Goal: Information Seeking & Learning: Check status

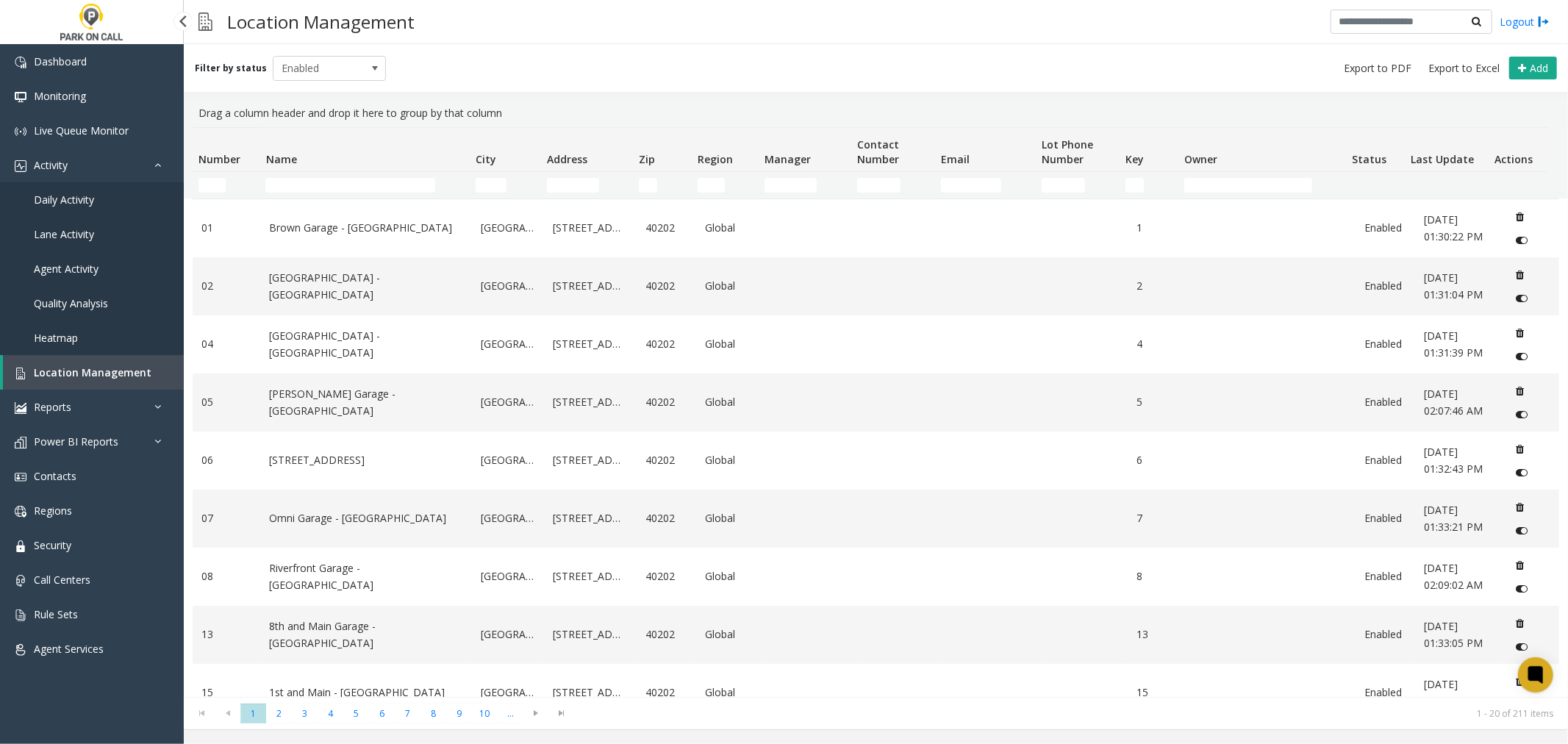
click at [75, 264] on span "Agent Activity" at bounding box center [67, 269] width 65 height 14
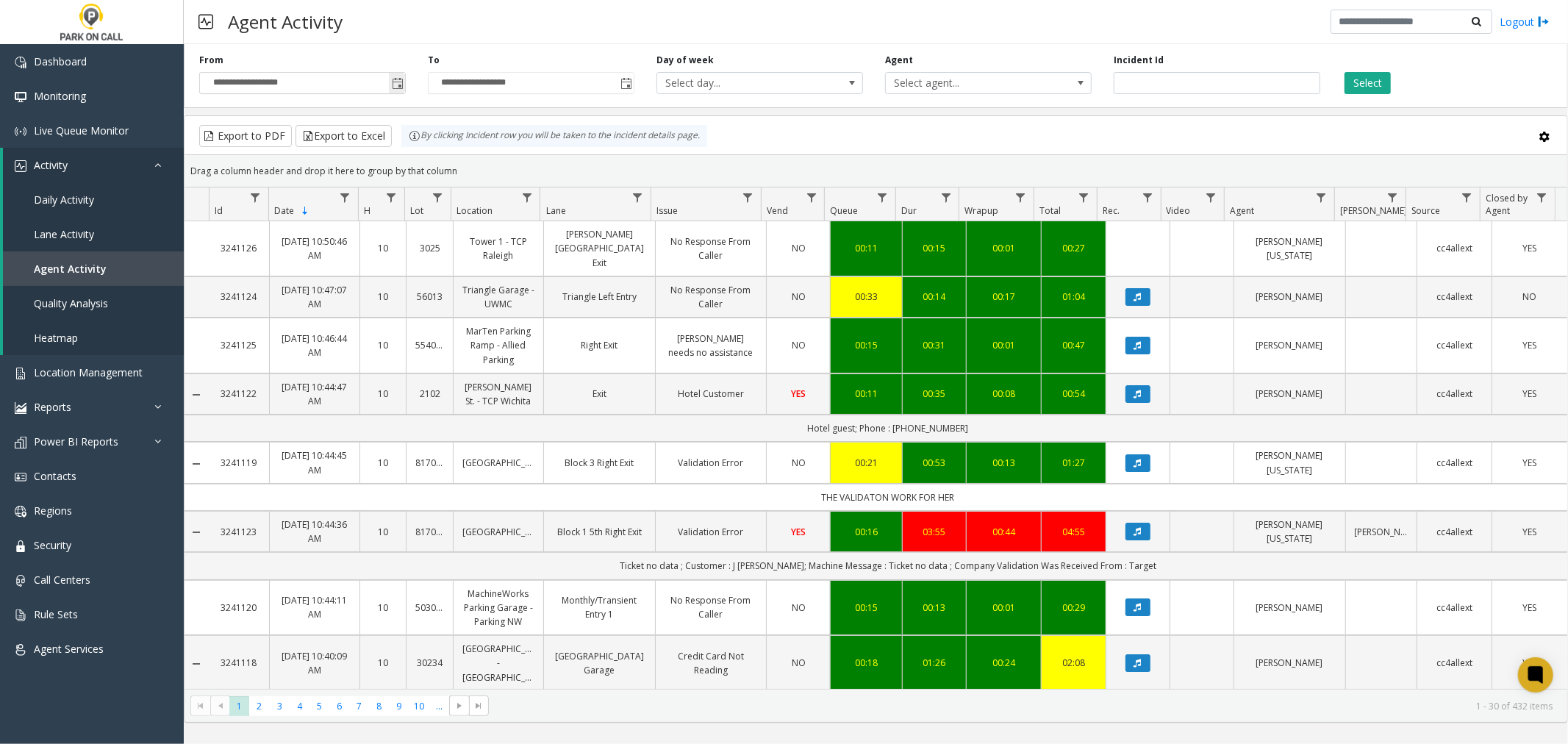
click at [398, 83] on span "Toggle popup" at bounding box center [398, 83] width 12 height 12
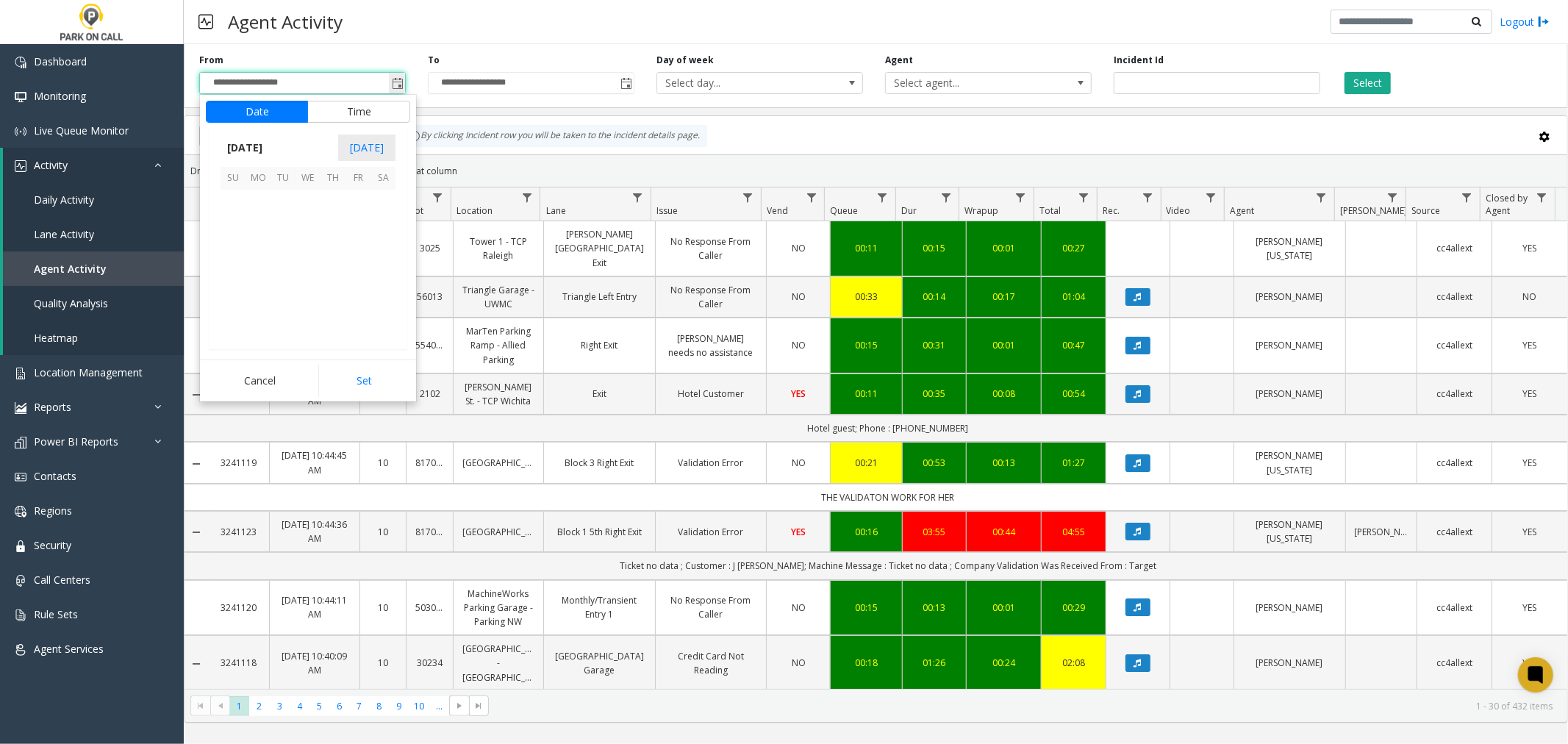
scroll to position [263604, 0]
click at [335, 224] on span "7" at bounding box center [333, 227] width 25 height 25
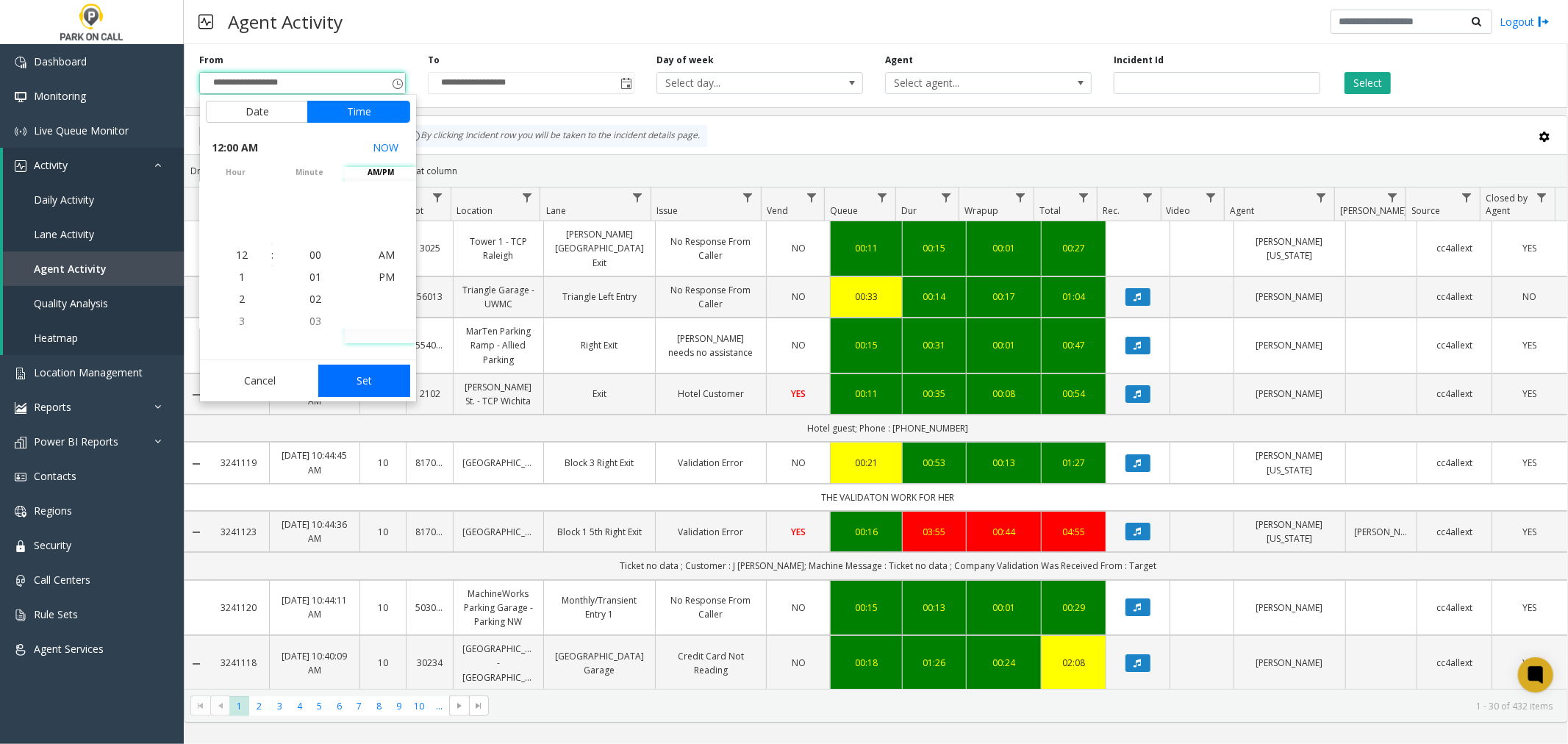
click at [369, 380] on button "Set" at bounding box center [364, 380] width 93 height 33
type input "**********"
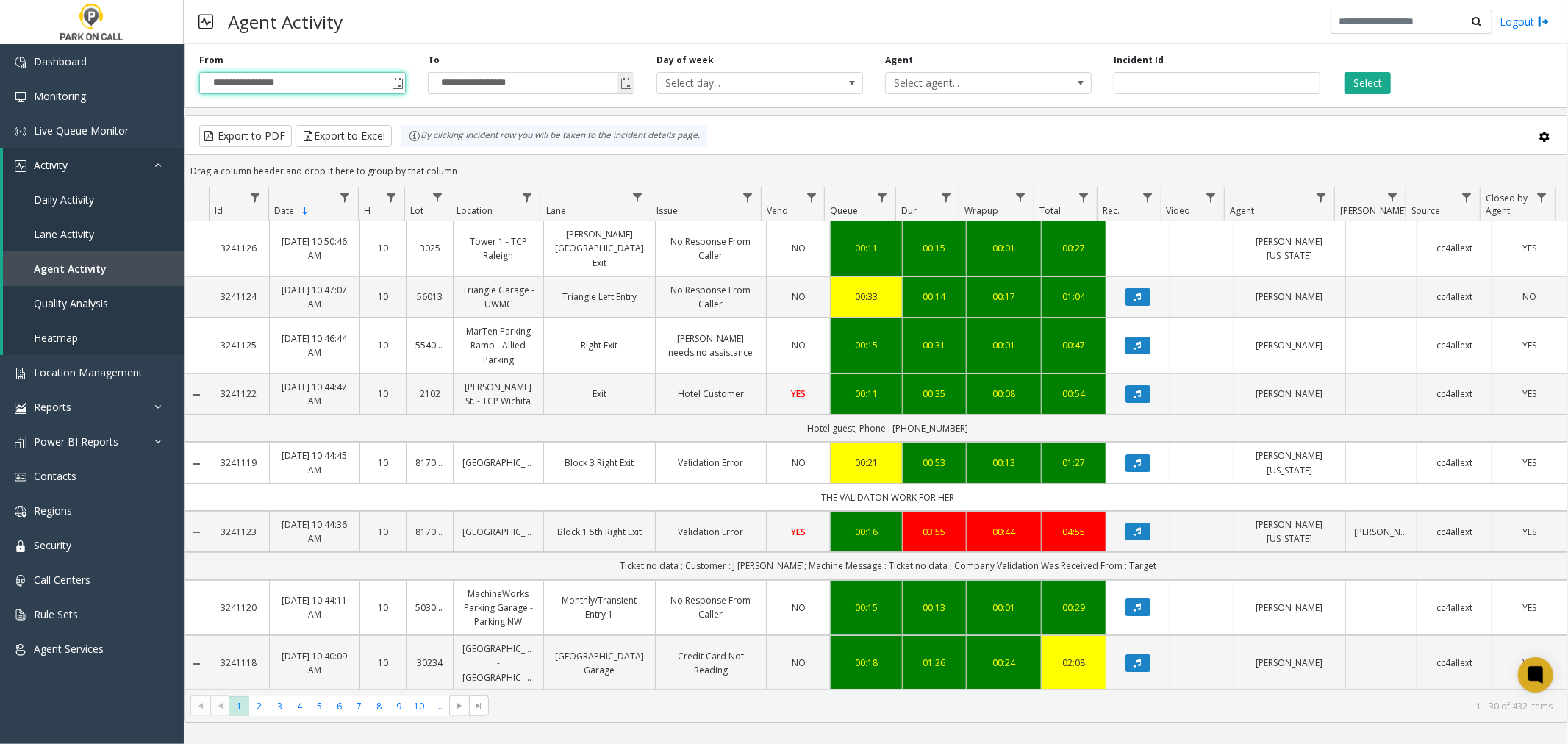
click at [626, 83] on span "Toggle popup" at bounding box center [626, 83] width 12 height 12
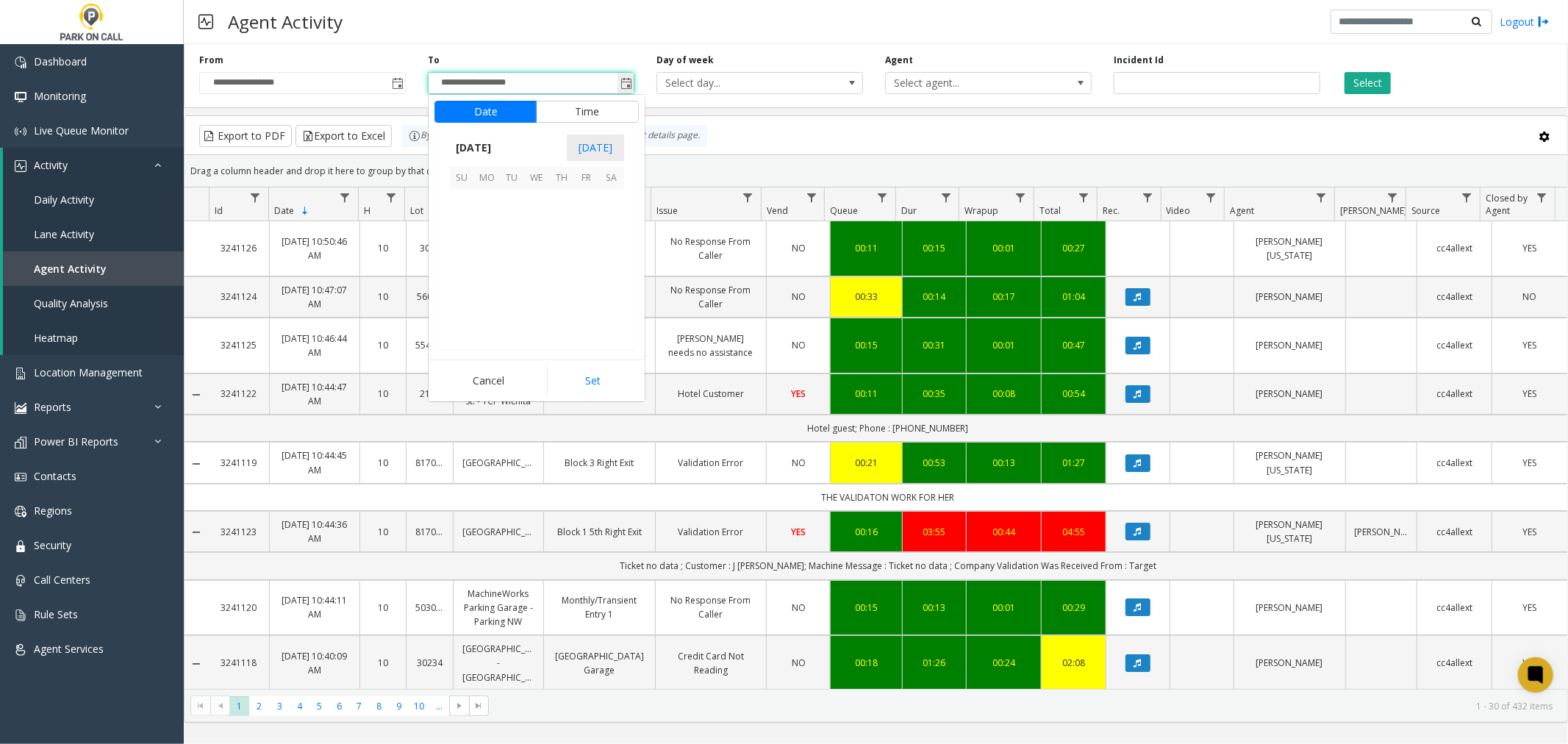
scroll to position [22, 0]
click at [561, 229] on span "7" at bounding box center [561, 227] width 25 height 25
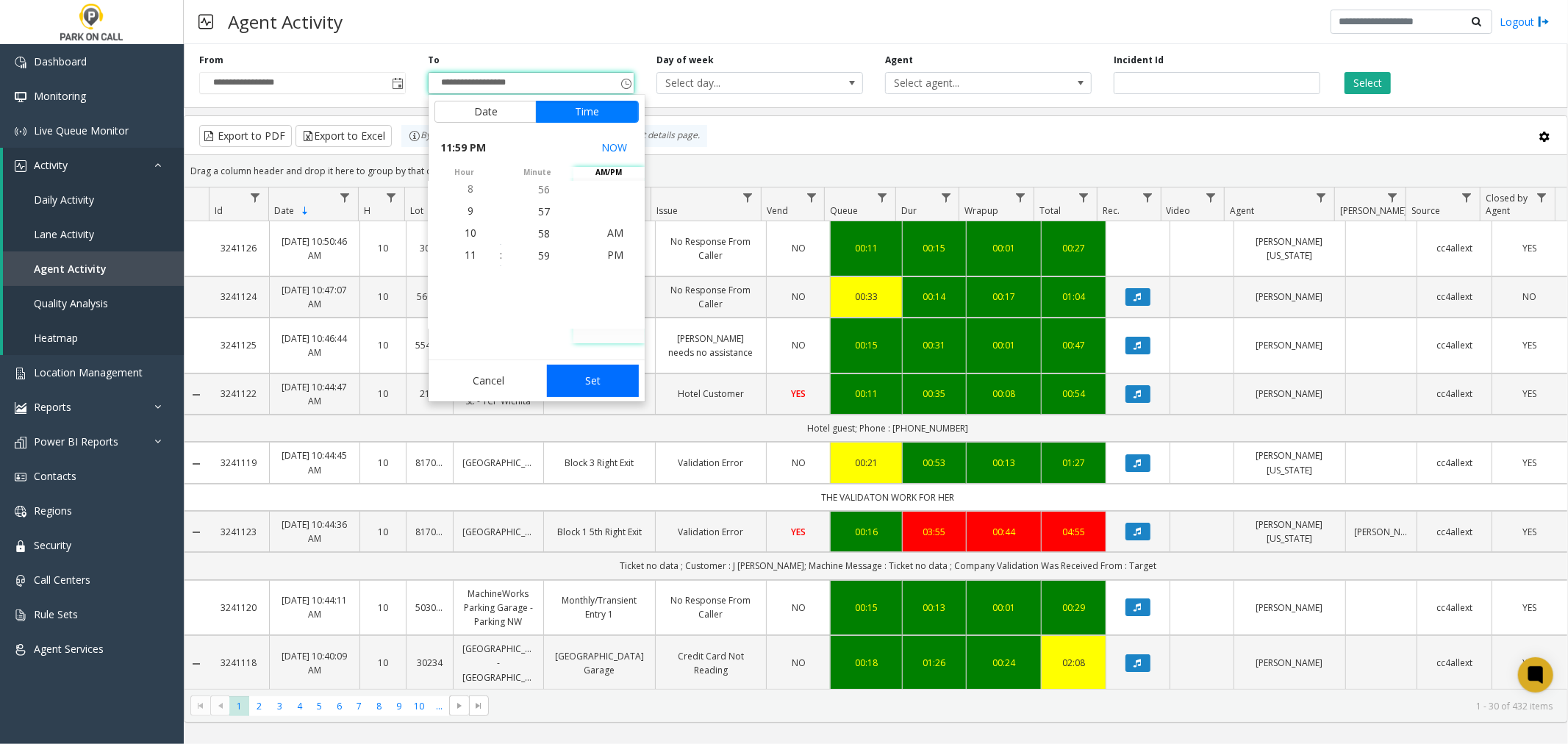
click at [601, 381] on button "Set" at bounding box center [593, 380] width 93 height 33
type input "**********"
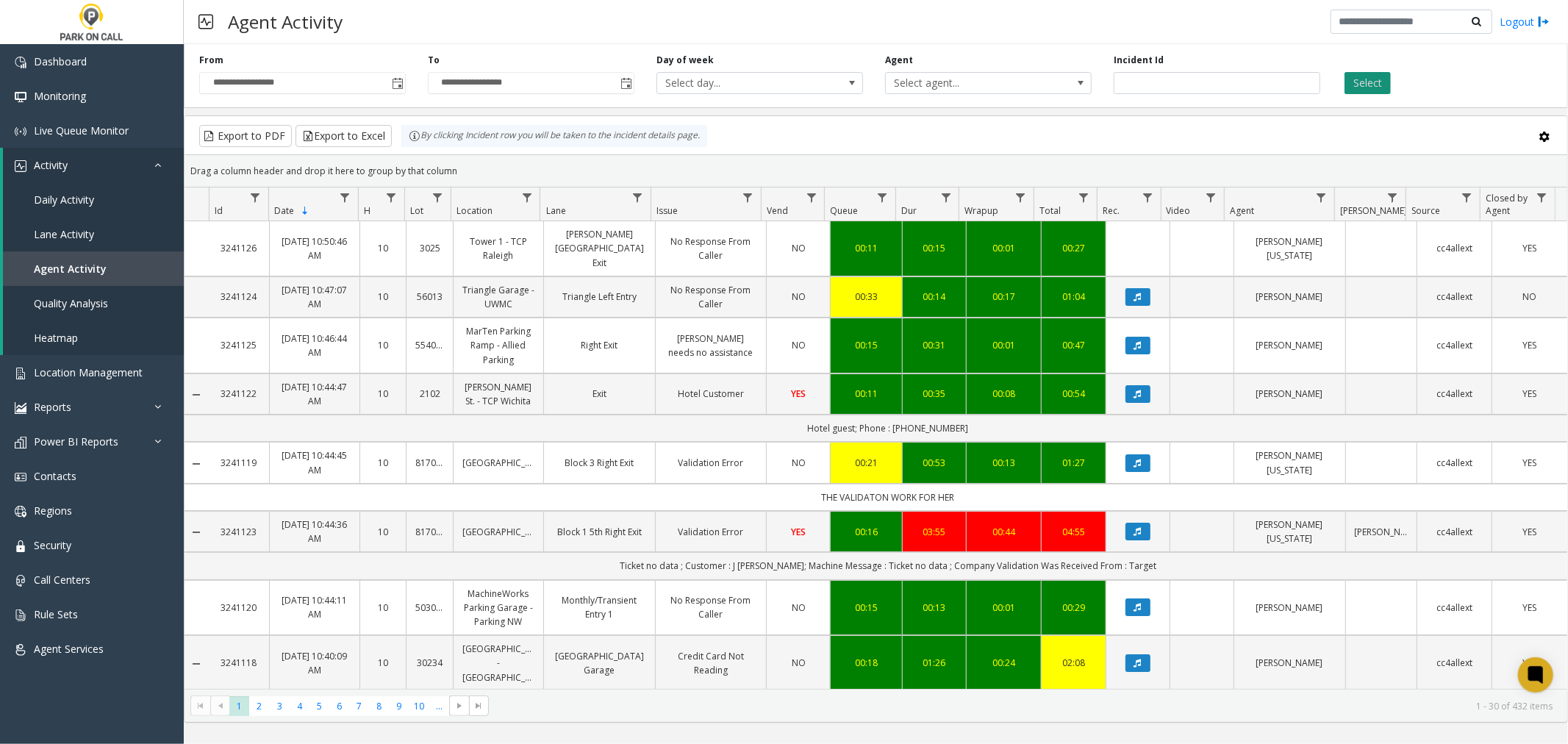
click at [1125, 82] on button "Select" at bounding box center [1368, 83] width 47 height 22
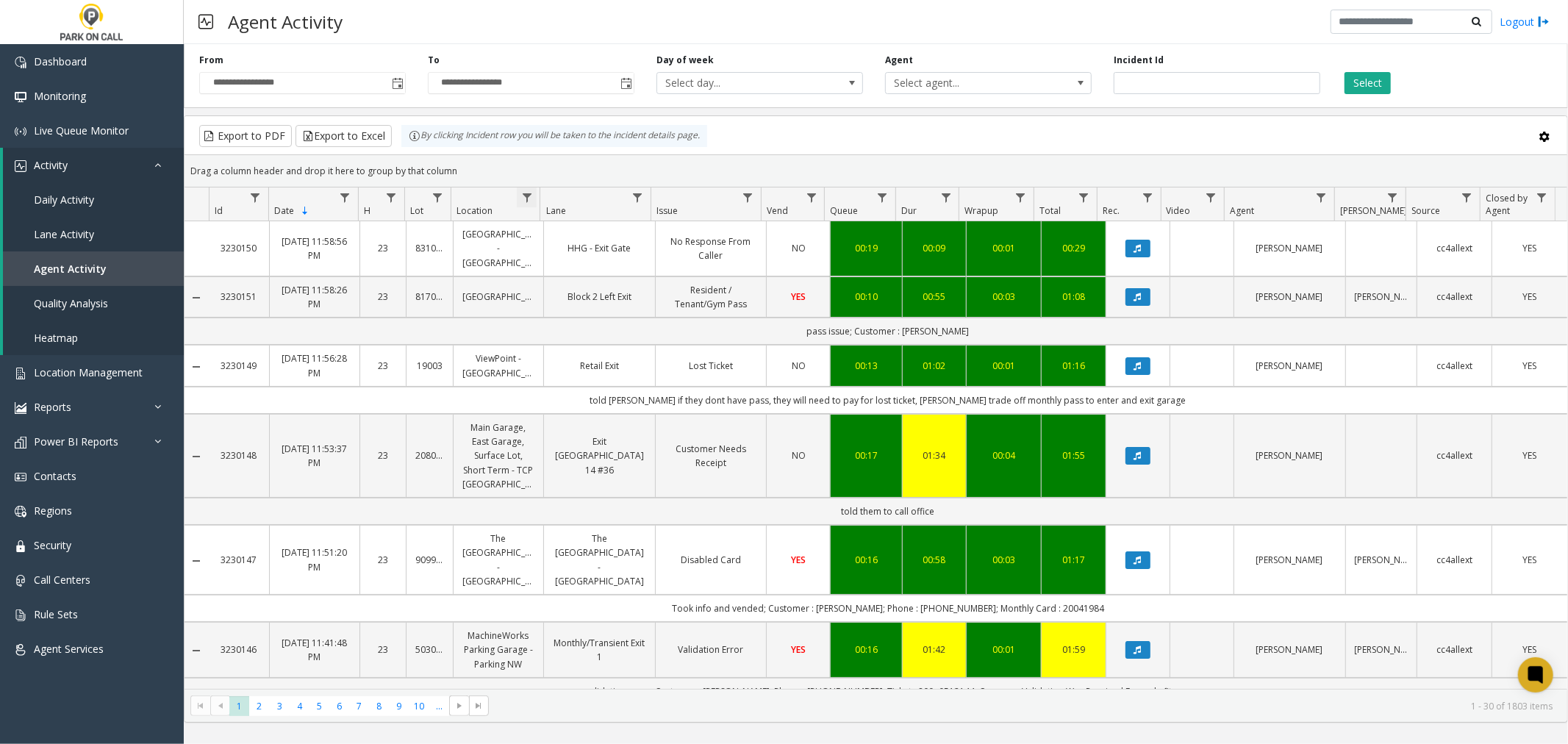
click at [530, 199] on span "Data table" at bounding box center [527, 198] width 12 height 12
click at [555, 259] on input "Location Filter" at bounding box center [591, 261] width 125 height 25
type input "******"
click at [614, 406] on button "Filter" at bounding box center [622, 397] width 60 height 33
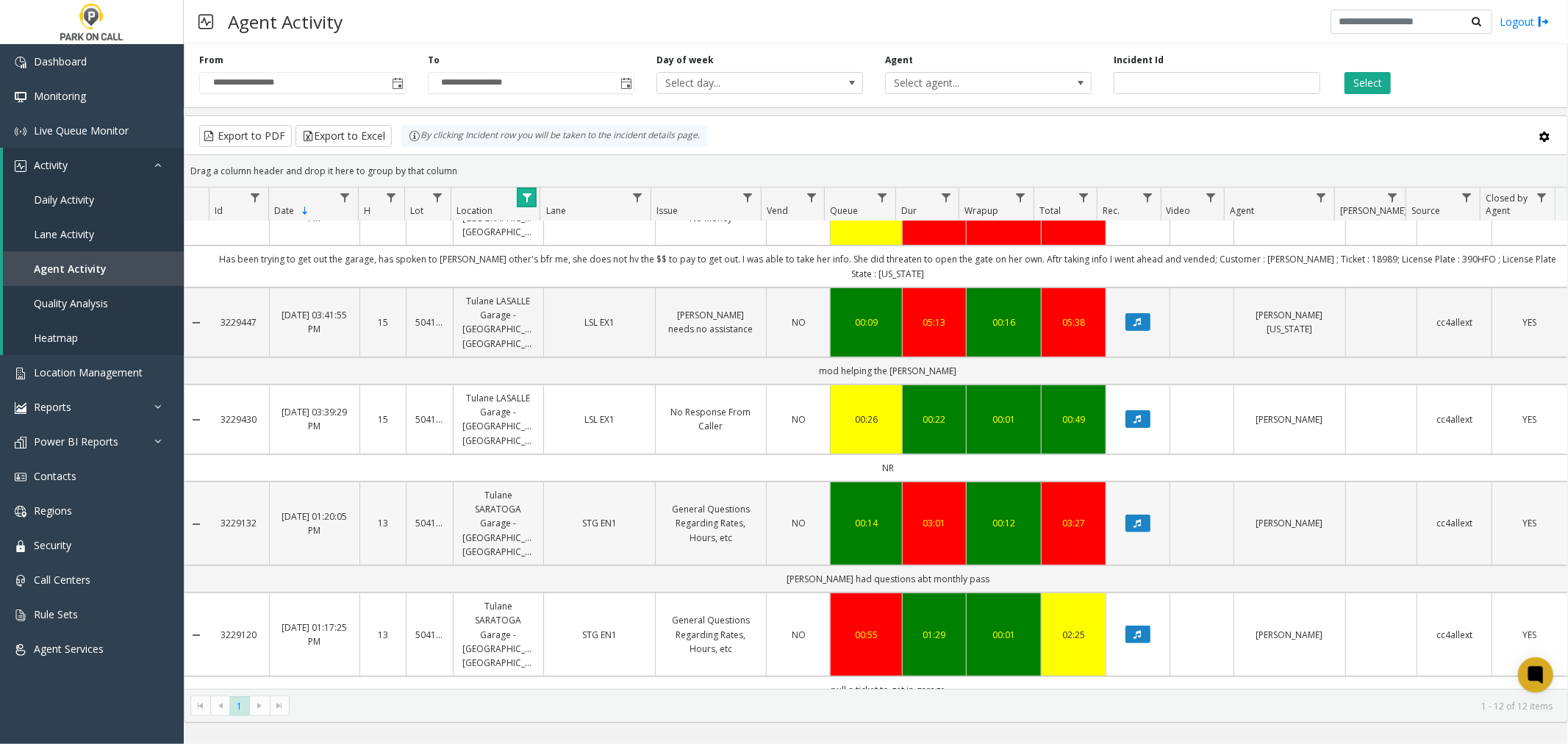
scroll to position [326, 0]
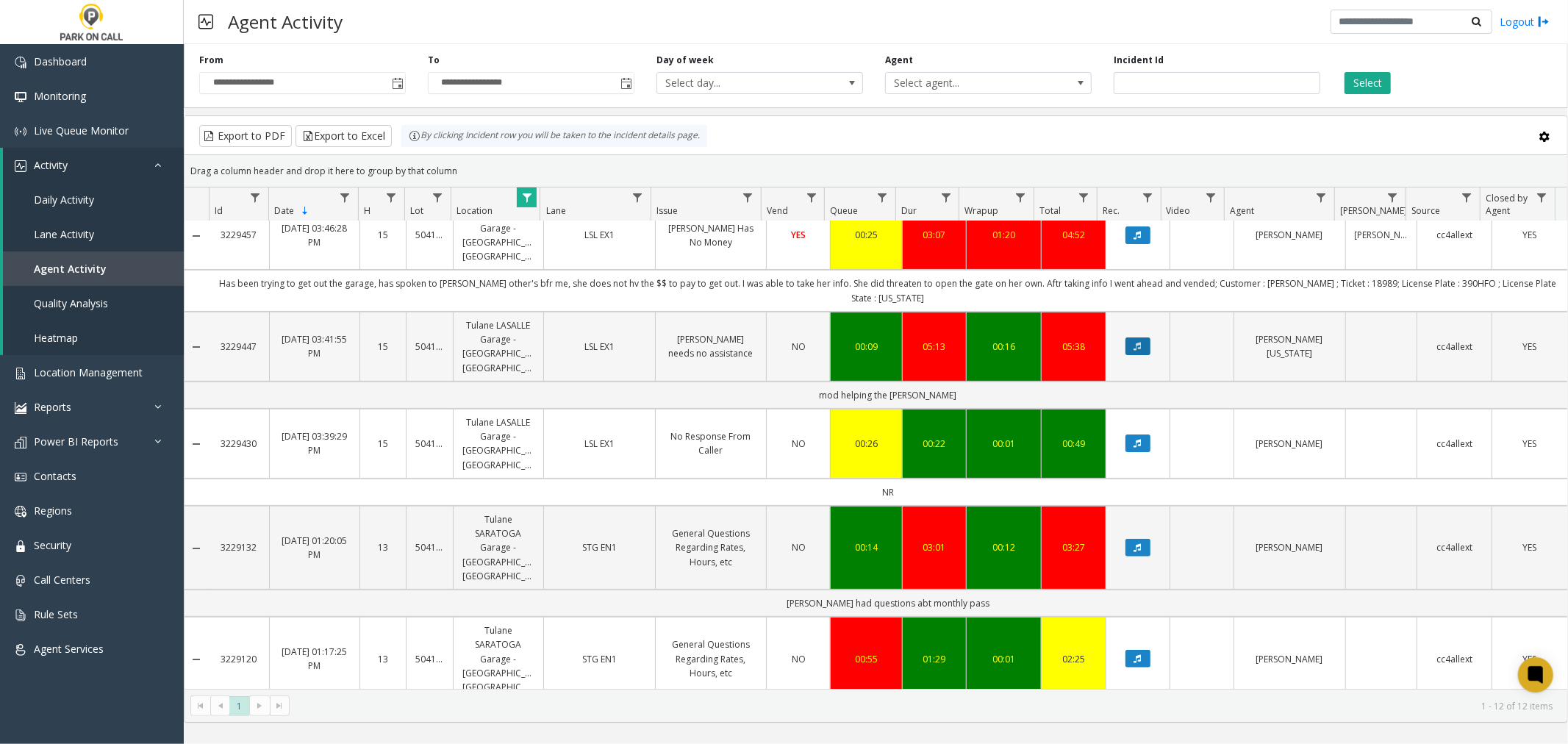
click at [1125, 355] on button "Data table" at bounding box center [1138, 346] width 25 height 18
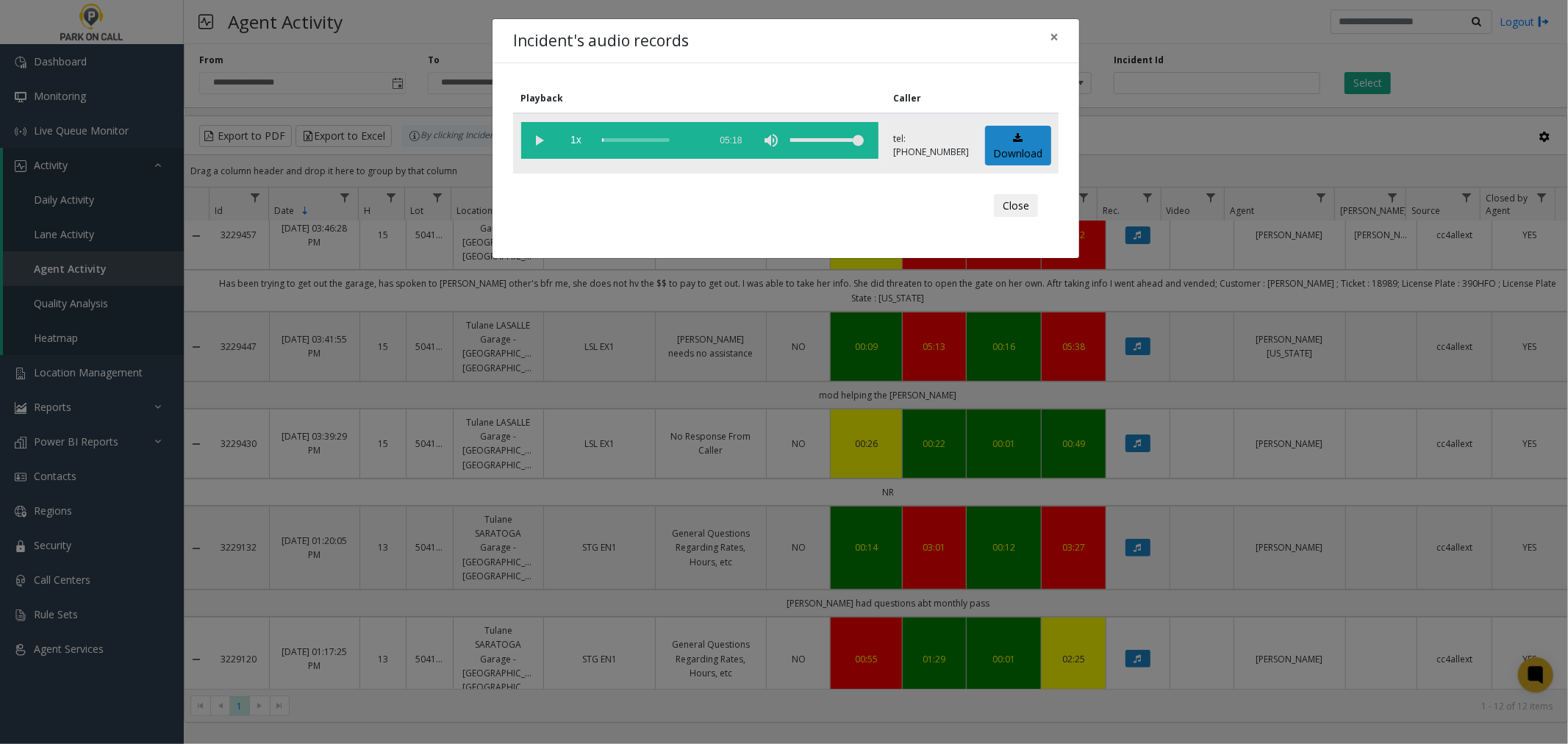
click at [540, 141] on vg-play-pause at bounding box center [540, 140] width 37 height 37
click at [654, 137] on div "scrub bar" at bounding box center [652, 140] width 100 height 37
click at [538, 136] on vg-play-pause at bounding box center [540, 140] width 37 height 37
click at [682, 139] on div "scrub bar" at bounding box center [652, 140] width 100 height 37
click at [692, 138] on div "scrub bar" at bounding box center [652, 140] width 100 height 37
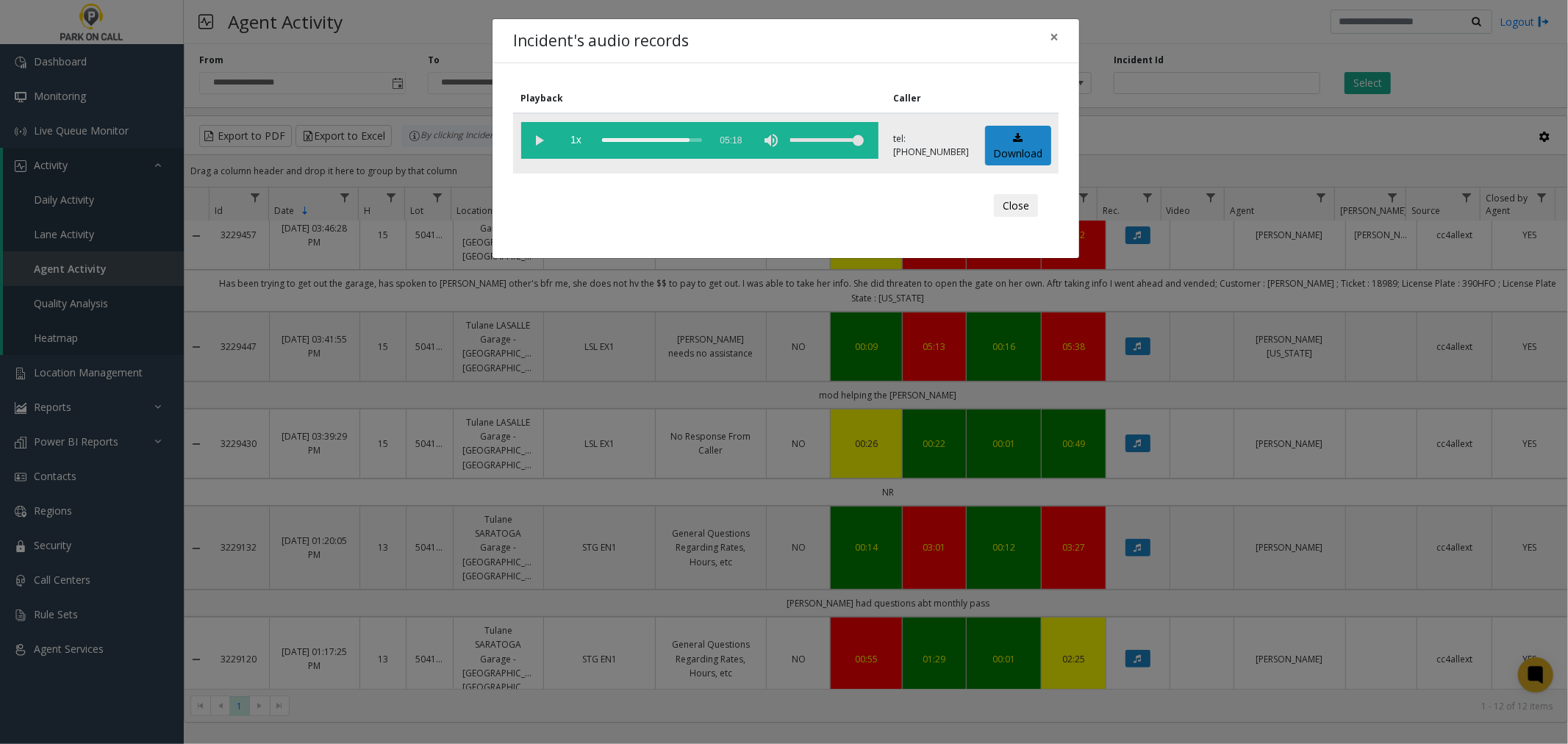
click at [699, 138] on div "scrub bar" at bounding box center [652, 140] width 100 height 37
click at [636, 135] on div "scrub bar" at bounding box center [652, 140] width 100 height 37
click at [626, 139] on div "scrub bar" at bounding box center [652, 140] width 100 height 37
click at [617, 138] on div "scrub bar" at bounding box center [652, 140] width 100 height 37
click at [612, 137] on div "scrub bar" at bounding box center [652, 140] width 100 height 37
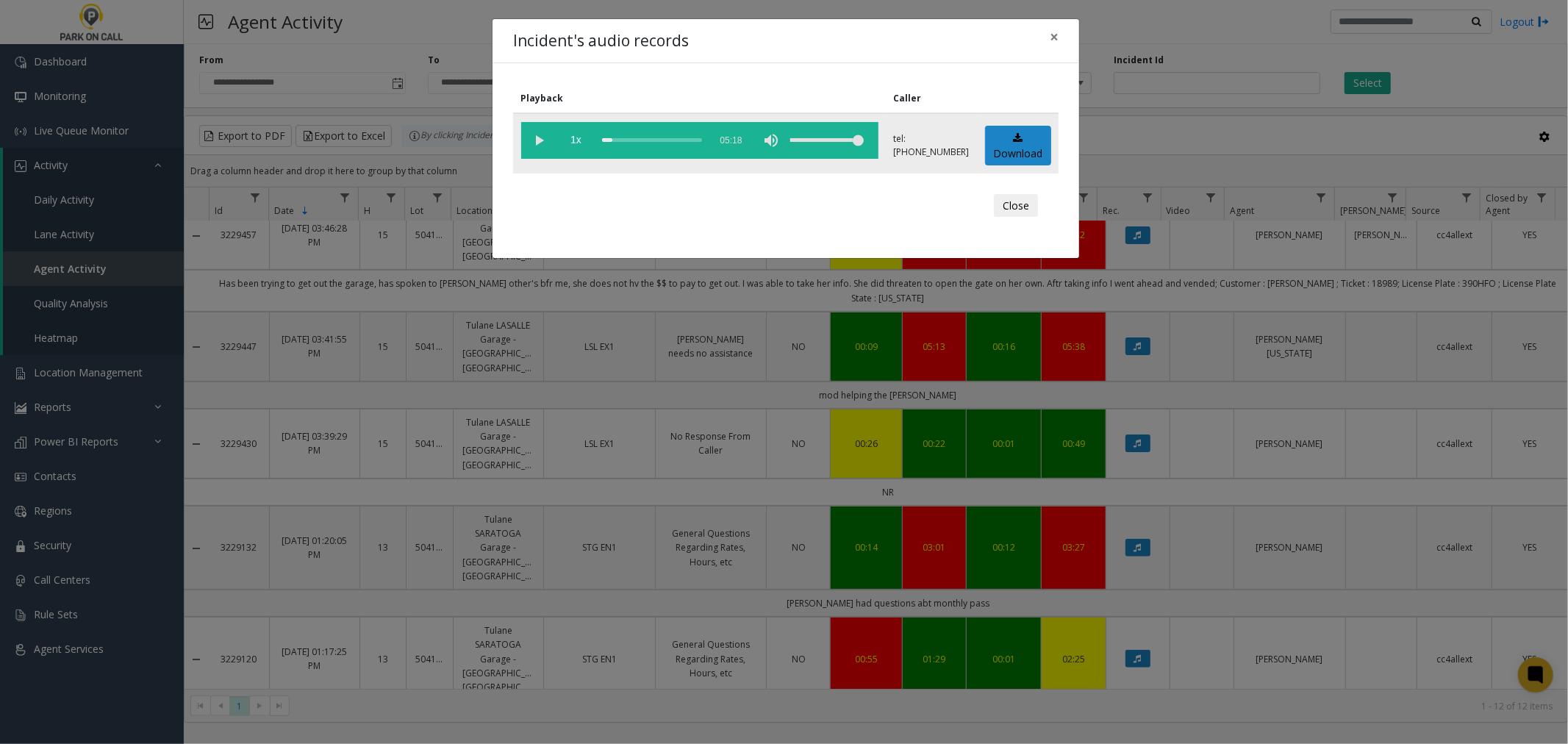
click at [545, 135] on vg-play-pause at bounding box center [540, 140] width 37 height 37
click at [678, 137] on div "scrub bar" at bounding box center [652, 140] width 100 height 37
click at [664, 138] on div "scrub bar" at bounding box center [652, 140] width 100 height 37
drag, startPoint x: 665, startPoint y: 136, endPoint x: 697, endPoint y: 138, distance: 32.1
click at [697, 138] on div "scrub bar" at bounding box center [652, 140] width 100 height 37
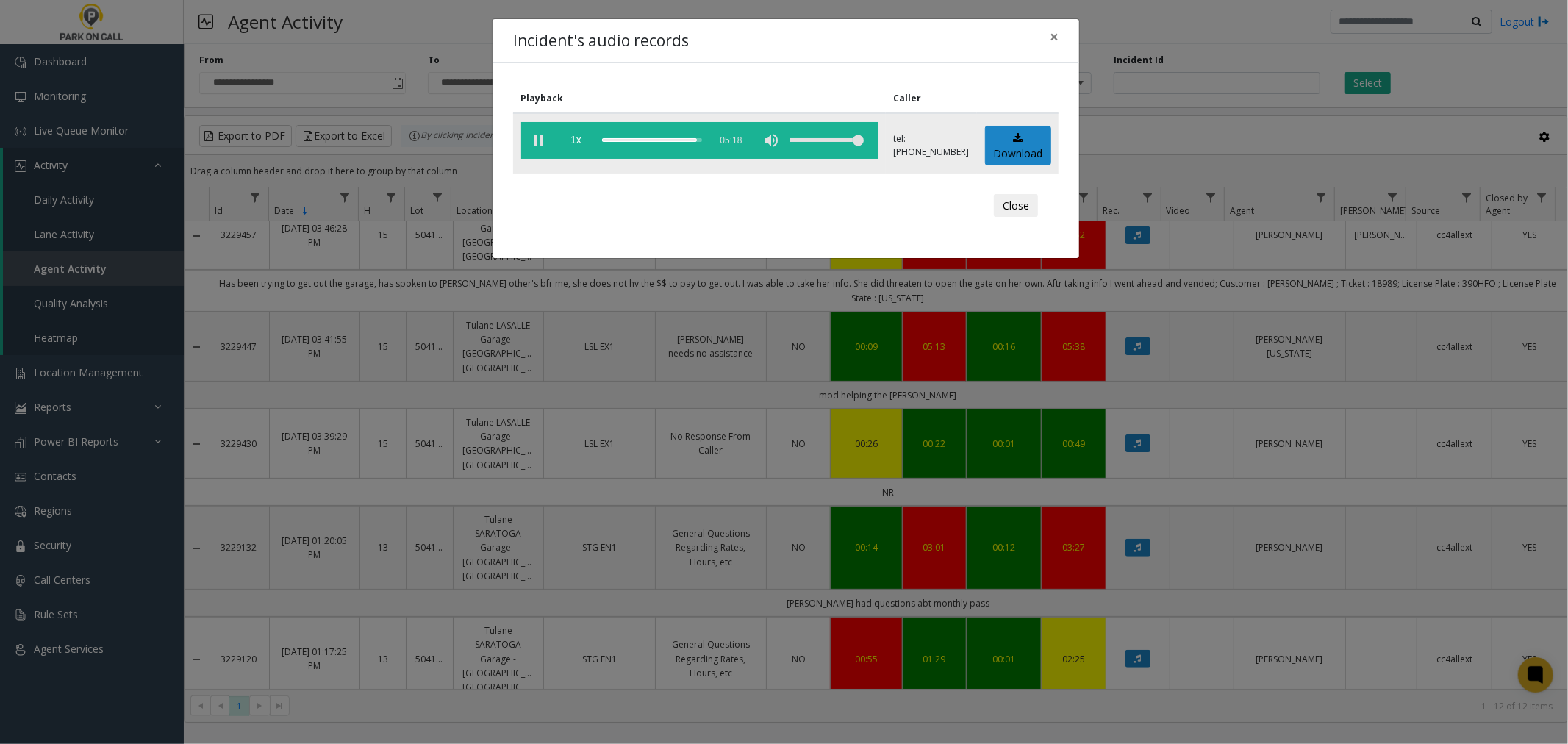
click at [692, 138] on div "scrub bar" at bounding box center [652, 140] width 100 height 37
click at [681, 138] on div "scrub bar" at bounding box center [652, 140] width 100 height 37
click at [1059, 40] on button "×" at bounding box center [1053, 37] width 29 height 36
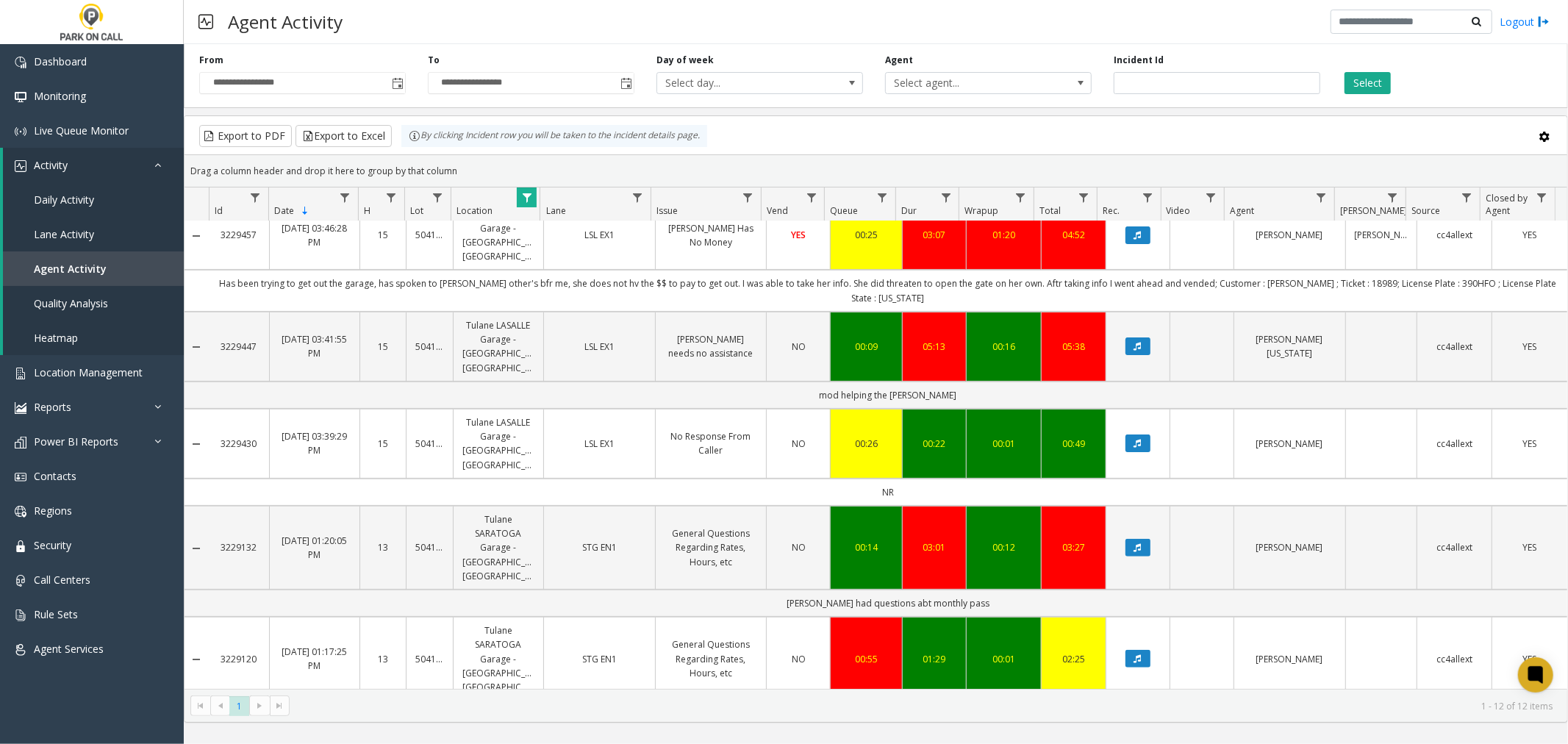
click at [966, 734] on div "**********" at bounding box center [876, 394] width 1385 height 700
drag, startPoint x: 967, startPoint y: 734, endPoint x: 1339, endPoint y: 728, distance: 372.0
click at [1125, 730] on div "**********" at bounding box center [876, 394] width 1385 height 700
drag, startPoint x: 1078, startPoint y: 653, endPoint x: 1027, endPoint y: 643, distance: 52.0
click at [1027, 590] on tr "3229132 Aug 7, 2025 01:20:05 PM 13 504113 Tulane SARATOGA Garage - Universal Pa…" at bounding box center [876, 547] width 1383 height 83
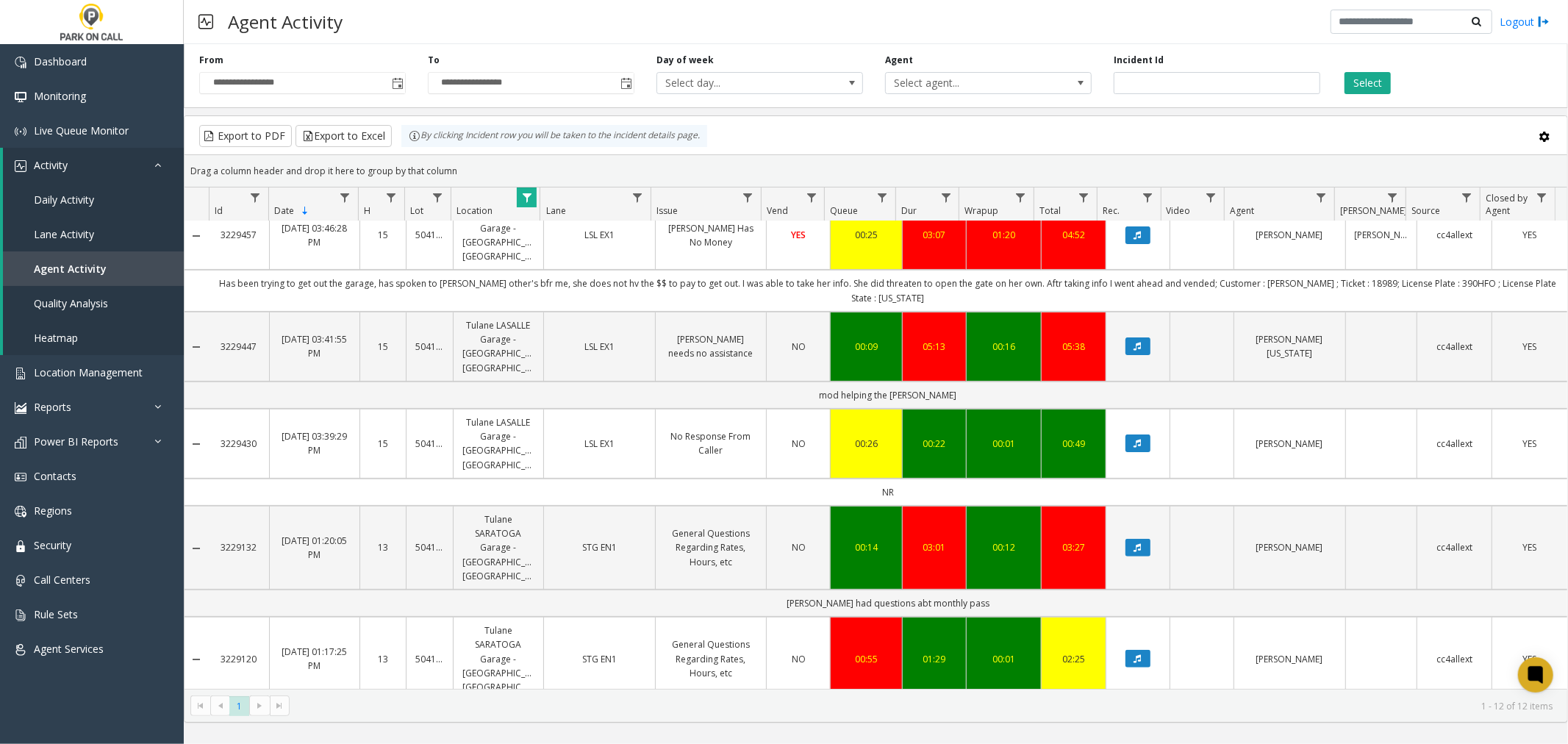
drag, startPoint x: 1048, startPoint y: 711, endPoint x: 1098, endPoint y: 696, distance: 52.2
click at [1050, 711] on kendo-pager "* 1 1 - 12 of 12 items" at bounding box center [876, 706] width 1383 height 33
drag, startPoint x: 1092, startPoint y: 696, endPoint x: 988, endPoint y: 699, distance: 104.0
click at [988, 699] on kendo-pager "* 1 1 - 12 of 12 items" at bounding box center [876, 706] width 1383 height 33
drag, startPoint x: 797, startPoint y: 158, endPoint x: 905, endPoint y: 175, distance: 109.3
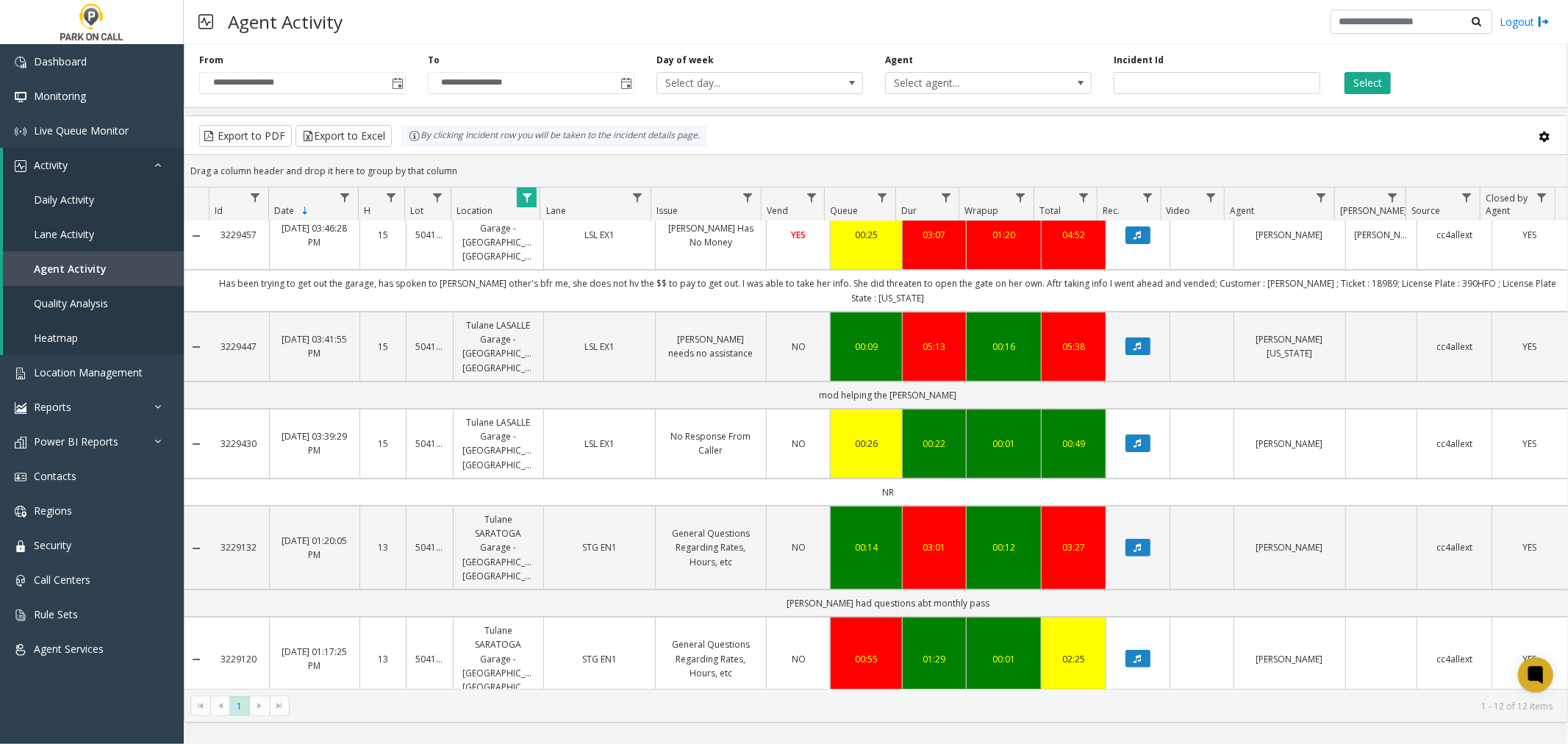
click at [905, 175] on div "Drag a column header and drop it here to group by that column" at bounding box center [876, 170] width 1383 height 26
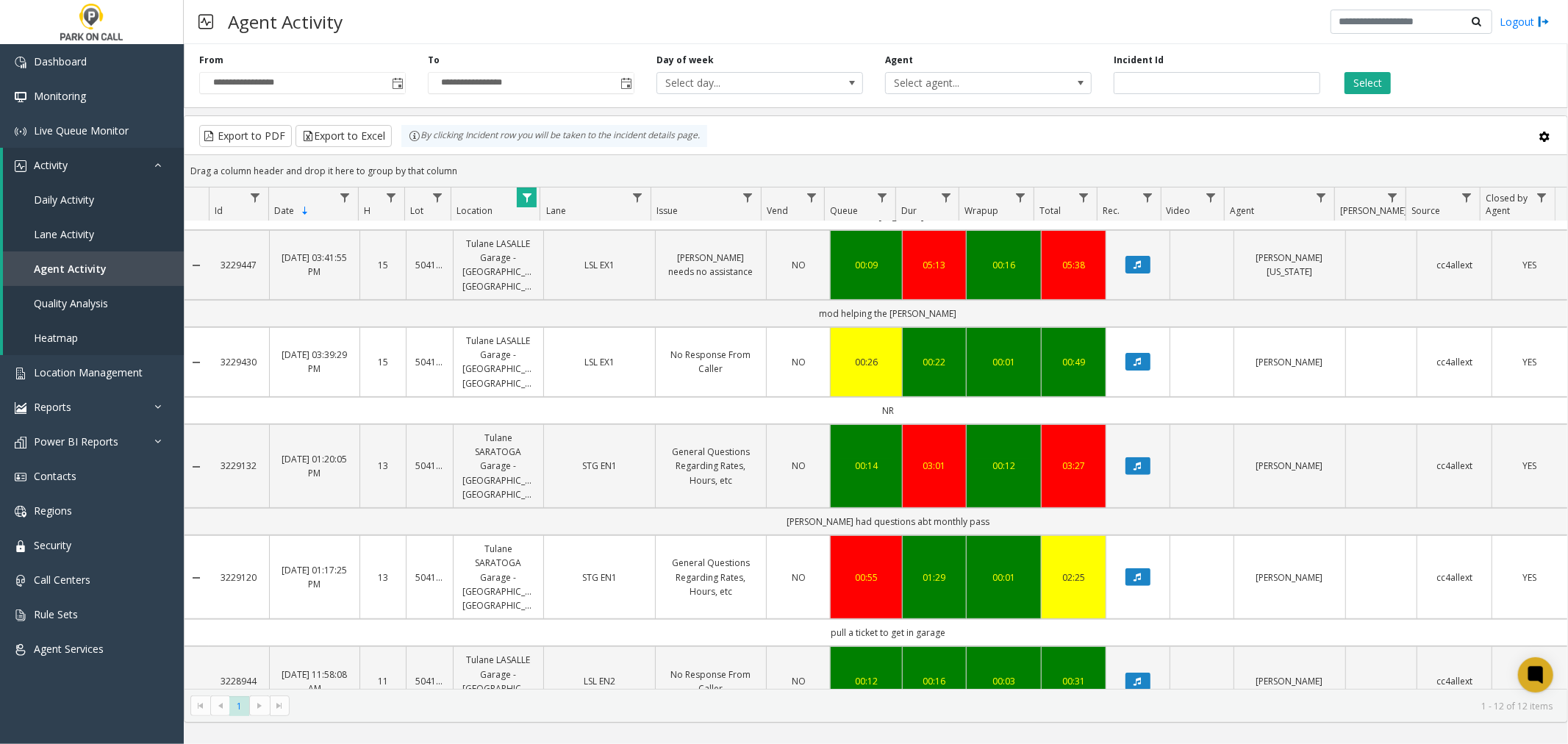
scroll to position [244, 0]
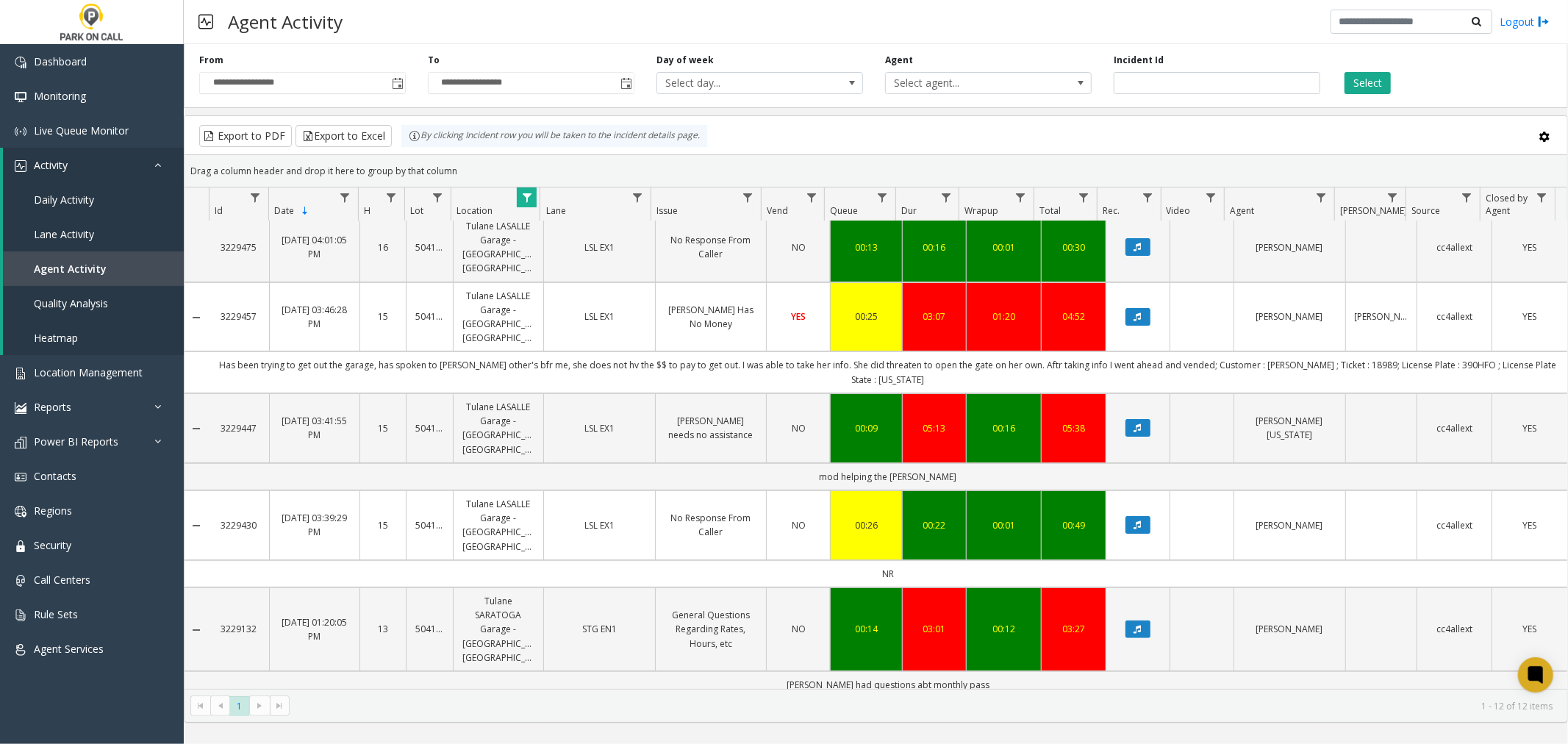
click at [1125, 199] on div "Id Date Sorted Descending H Lot Location Lane Issue Vend Queue Dur Wrapup Total…" at bounding box center [876, 204] width 1383 height 34
drag, startPoint x: 1560, startPoint y: 199, endPoint x: 1529, endPoint y: 200, distance: 31.0
click at [1125, 200] on div "Id Date Sorted Descending H Lot Location Lane Issue Vend Queue Dur Wrapup Total…" at bounding box center [876, 204] width 1383 height 34
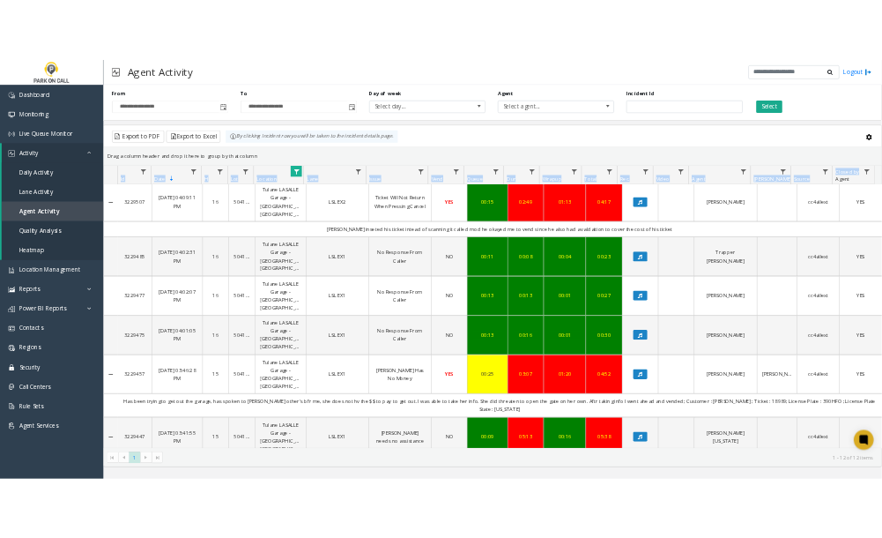
scroll to position [0, 0]
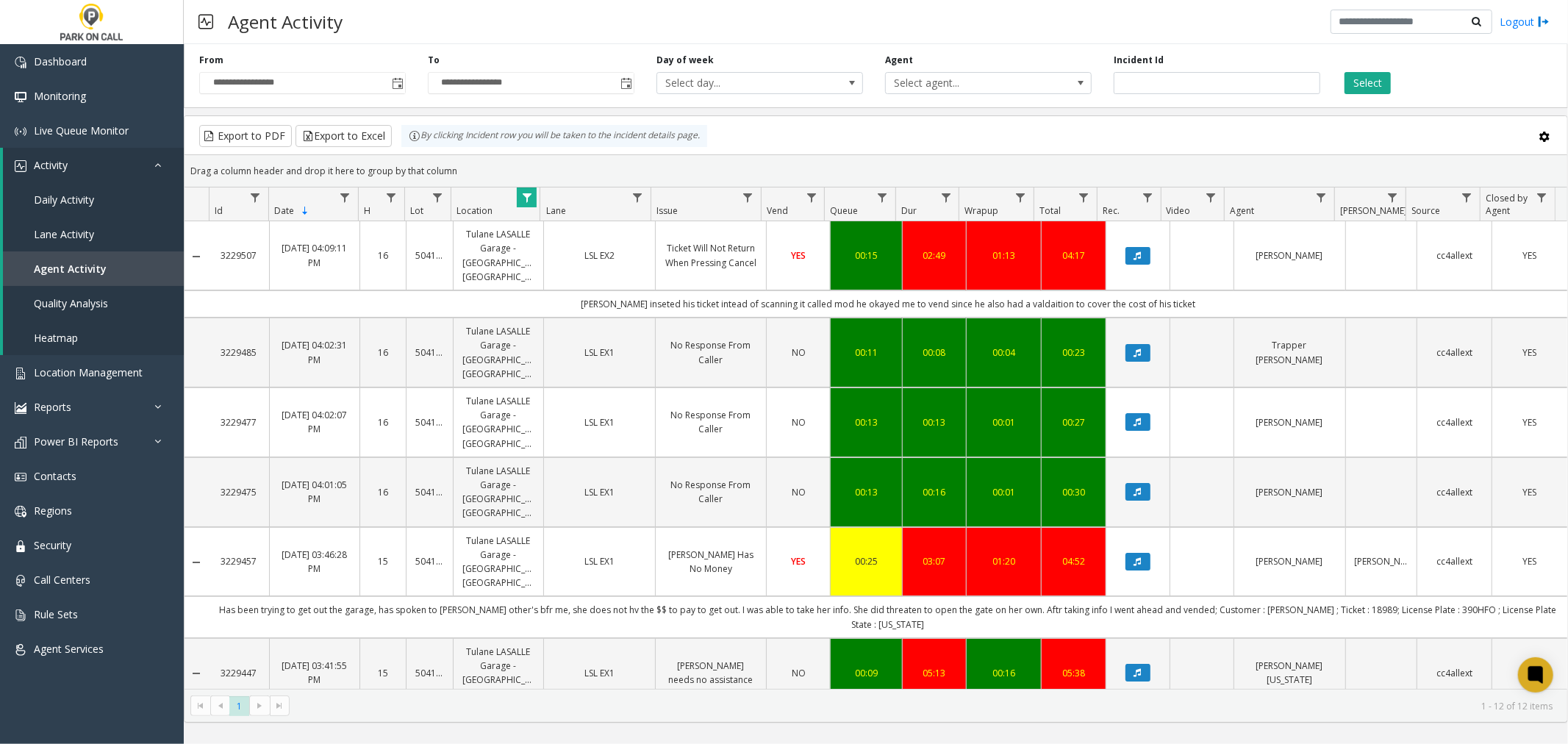
drag, startPoint x: 1009, startPoint y: 131, endPoint x: 1272, endPoint y: 8, distance: 290.3
click at [1090, 102] on div "**********" at bounding box center [876, 380] width 1385 height 685
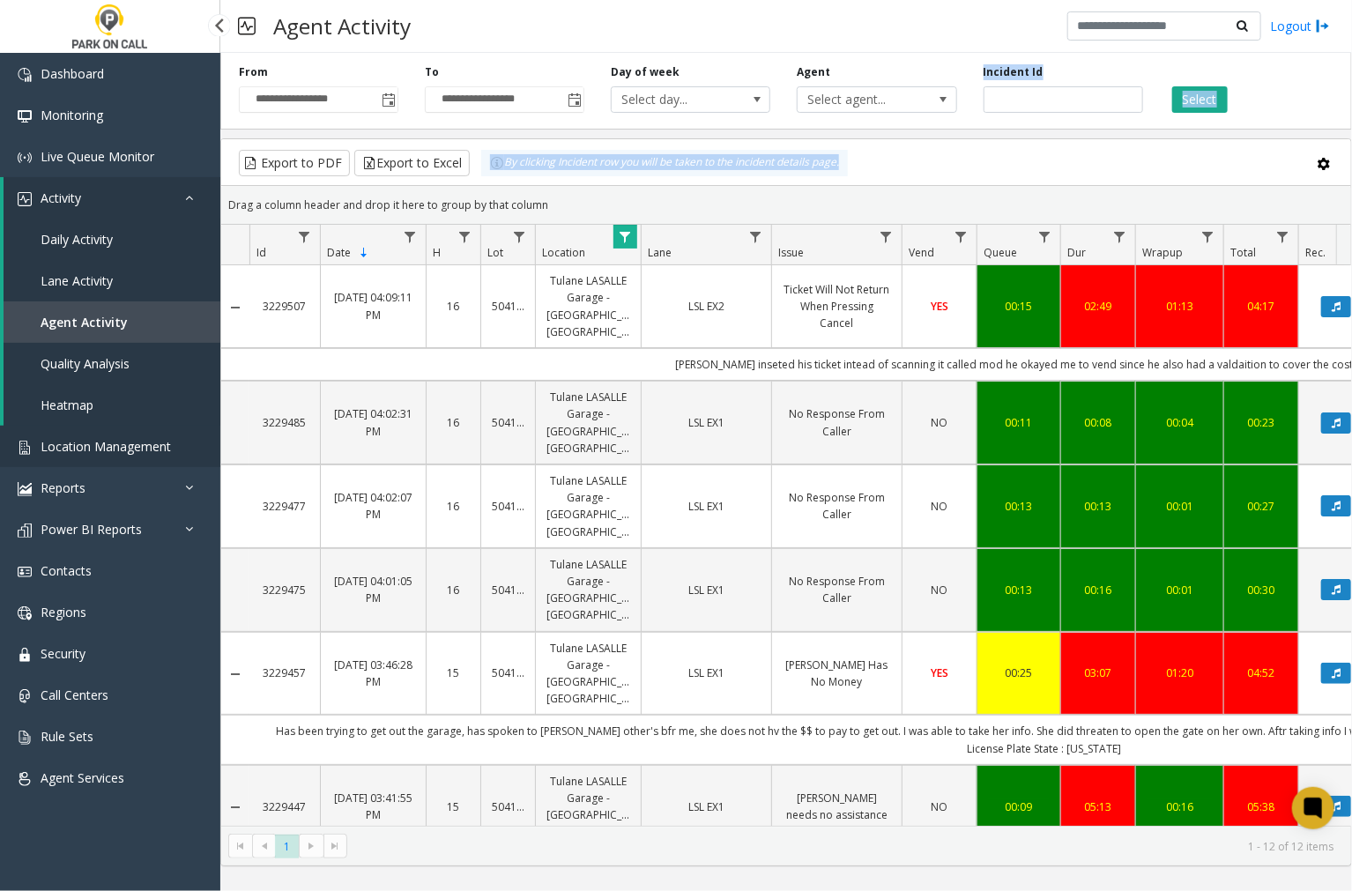
click at [68, 447] on span "Location Management" at bounding box center [106, 446] width 130 height 17
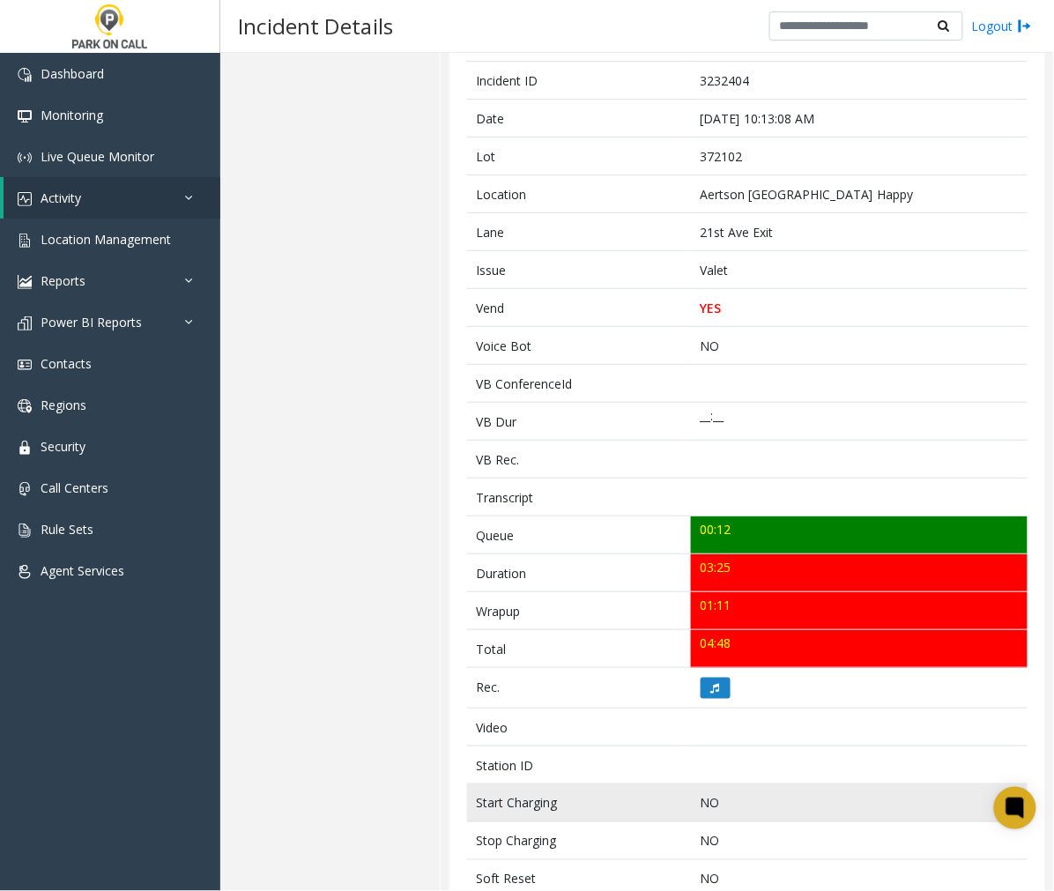
scroll to position [293, 0]
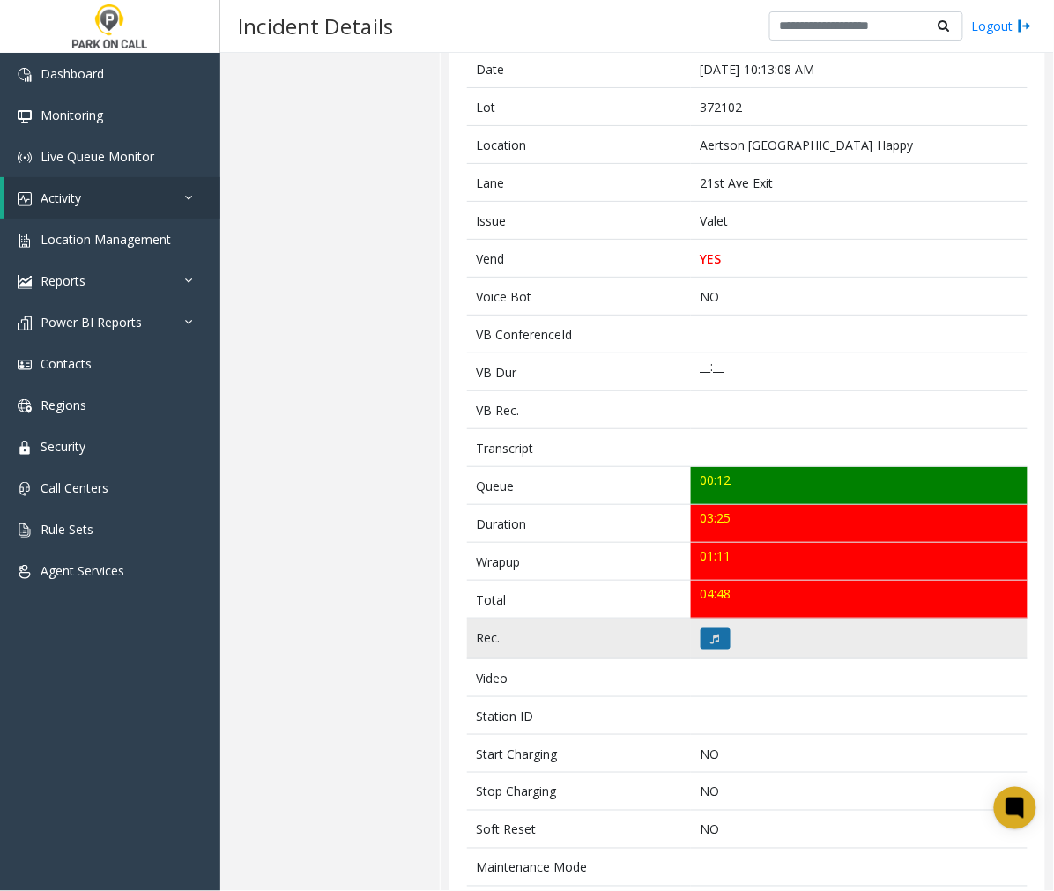
click at [711, 647] on button at bounding box center [716, 638] width 30 height 21
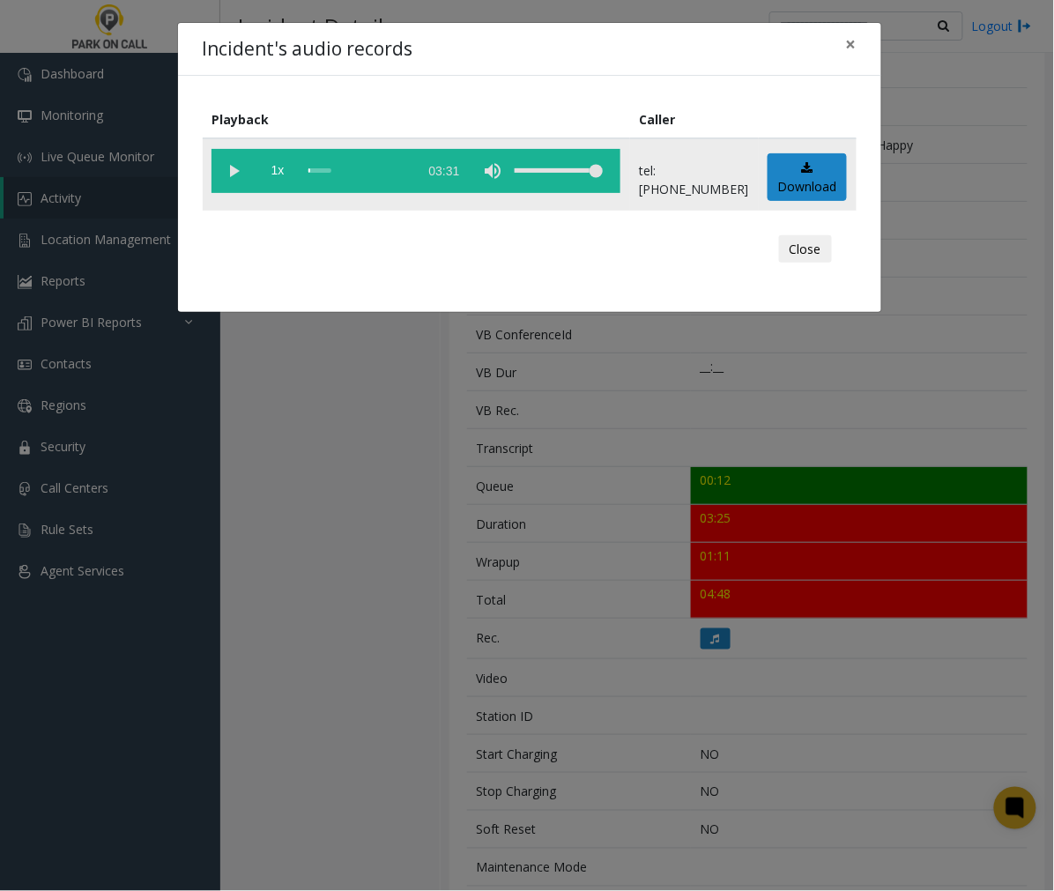
click at [233, 169] on vg-play-pause at bounding box center [234, 171] width 44 height 44
click at [409, 169] on div "scrub bar" at bounding box center [358, 171] width 100 height 44
click at [236, 167] on vg-play-pause at bounding box center [234, 171] width 44 height 44
click at [853, 42] on span "×" at bounding box center [851, 44] width 11 height 25
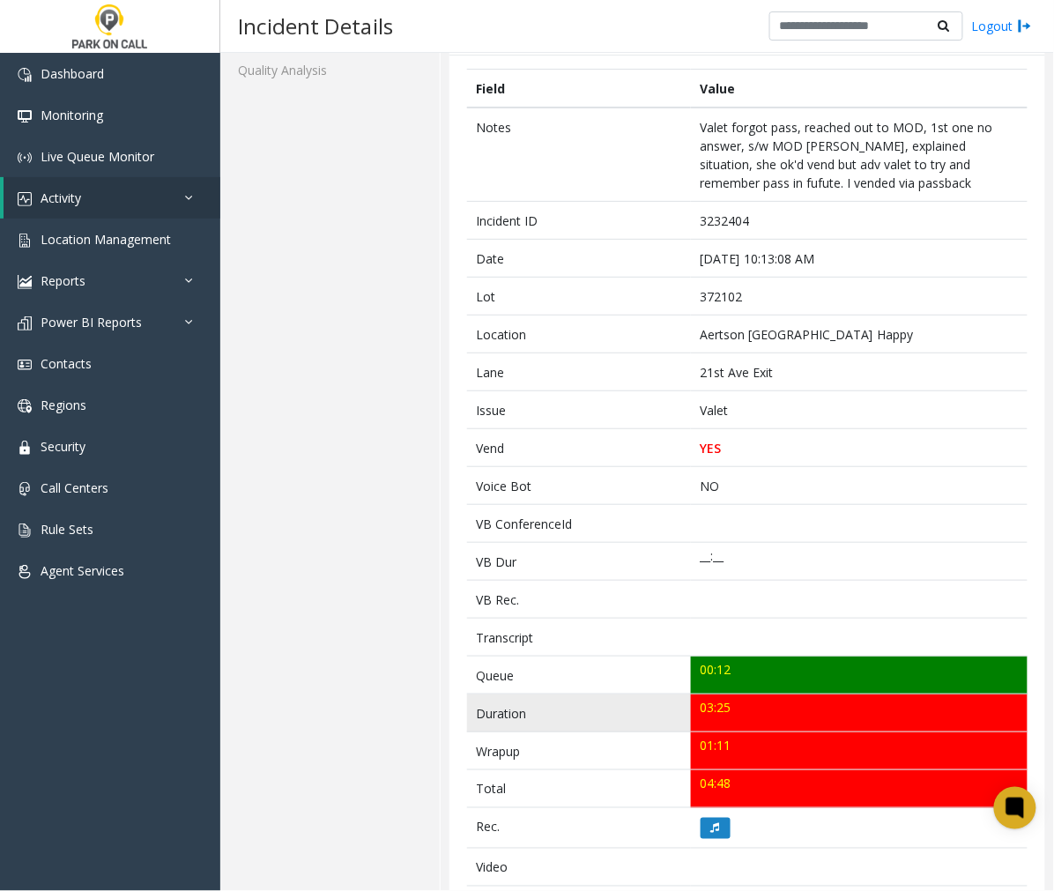
scroll to position [0, 0]
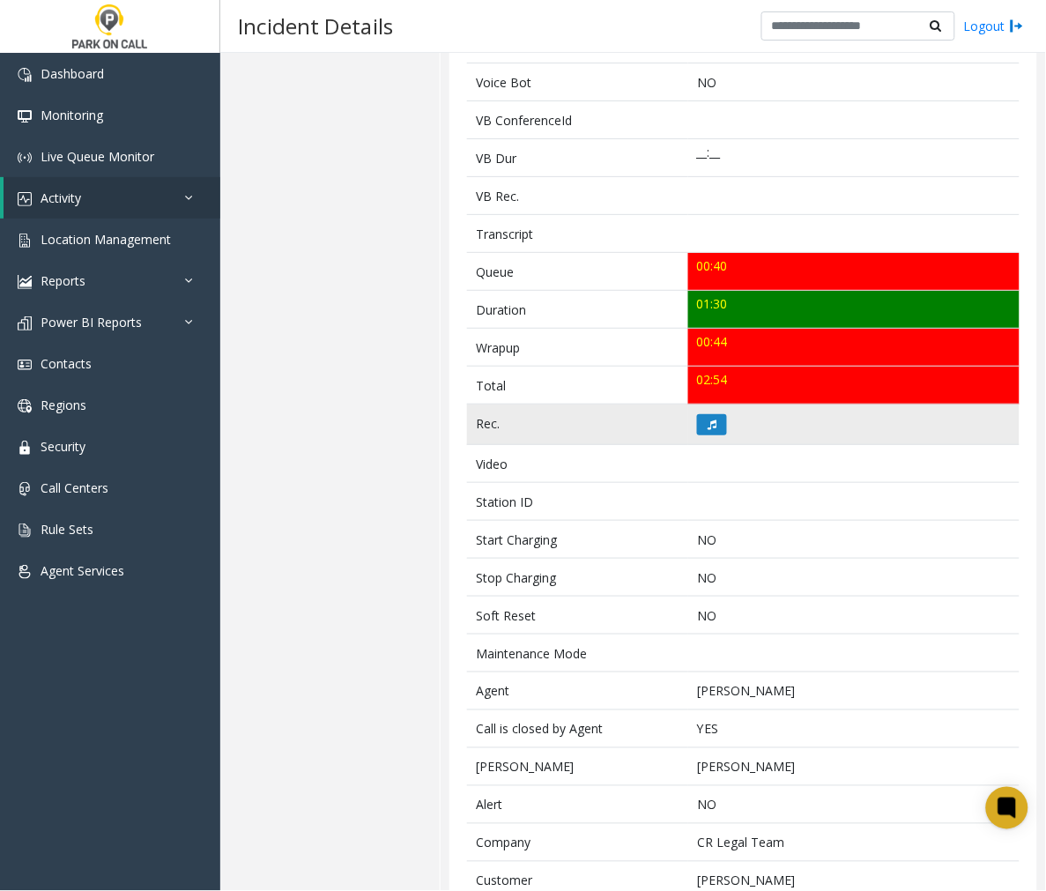
scroll to position [538, 0]
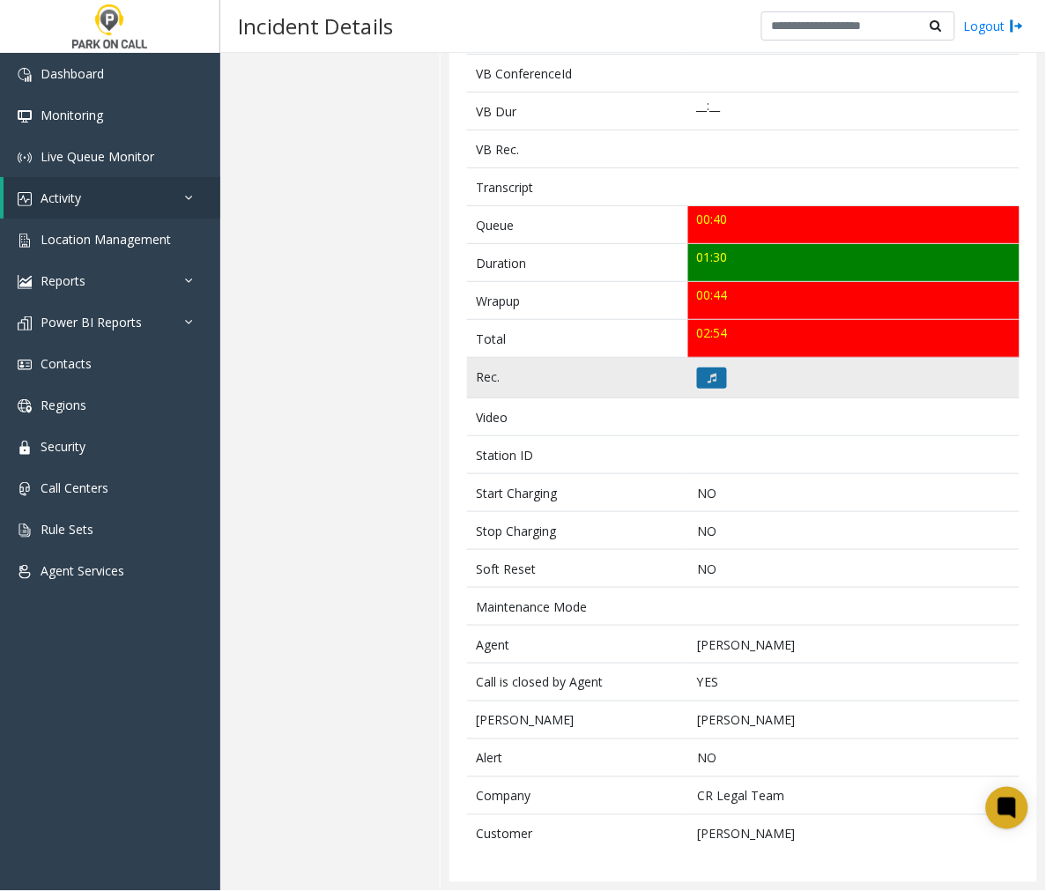
click at [708, 376] on icon at bounding box center [712, 378] width 9 height 11
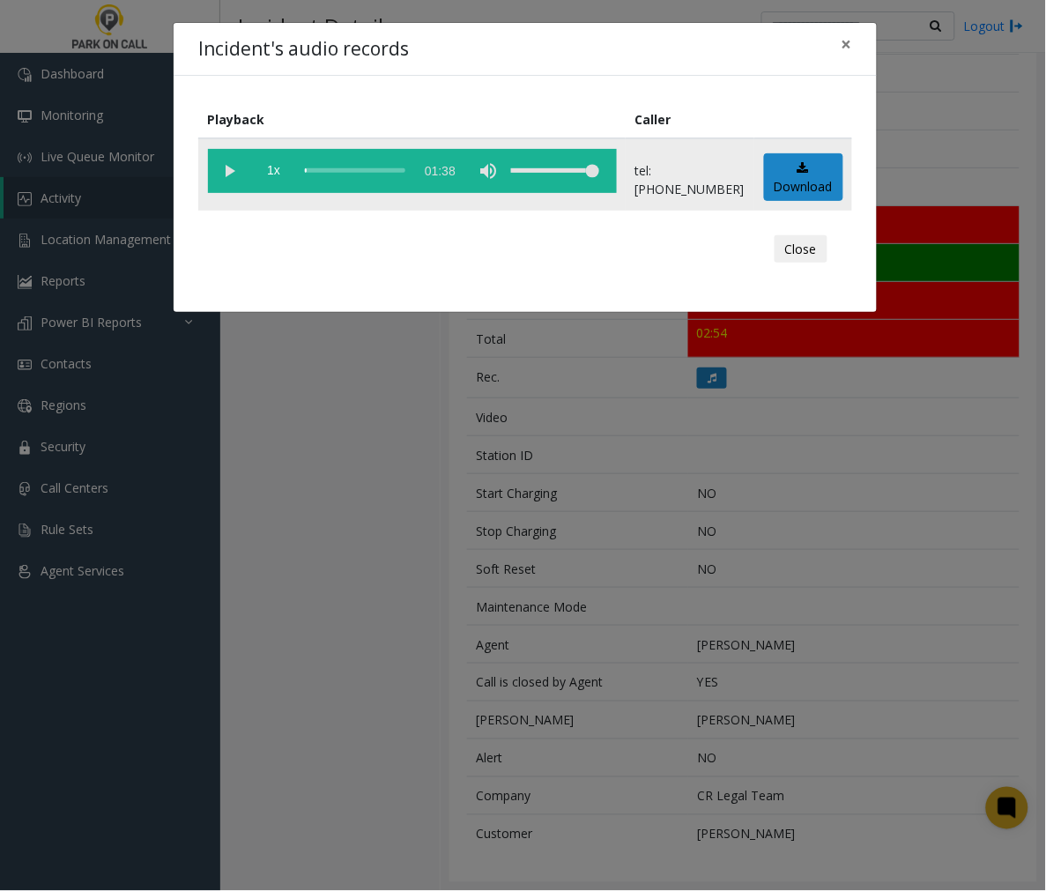
click at [233, 170] on vg-play-pause at bounding box center [230, 171] width 44 height 44
drag, startPoint x: 849, startPoint y: 48, endPoint x: 869, endPoint y: 4, distance: 47.7
click at [858, 33] on button "×" at bounding box center [846, 44] width 35 height 43
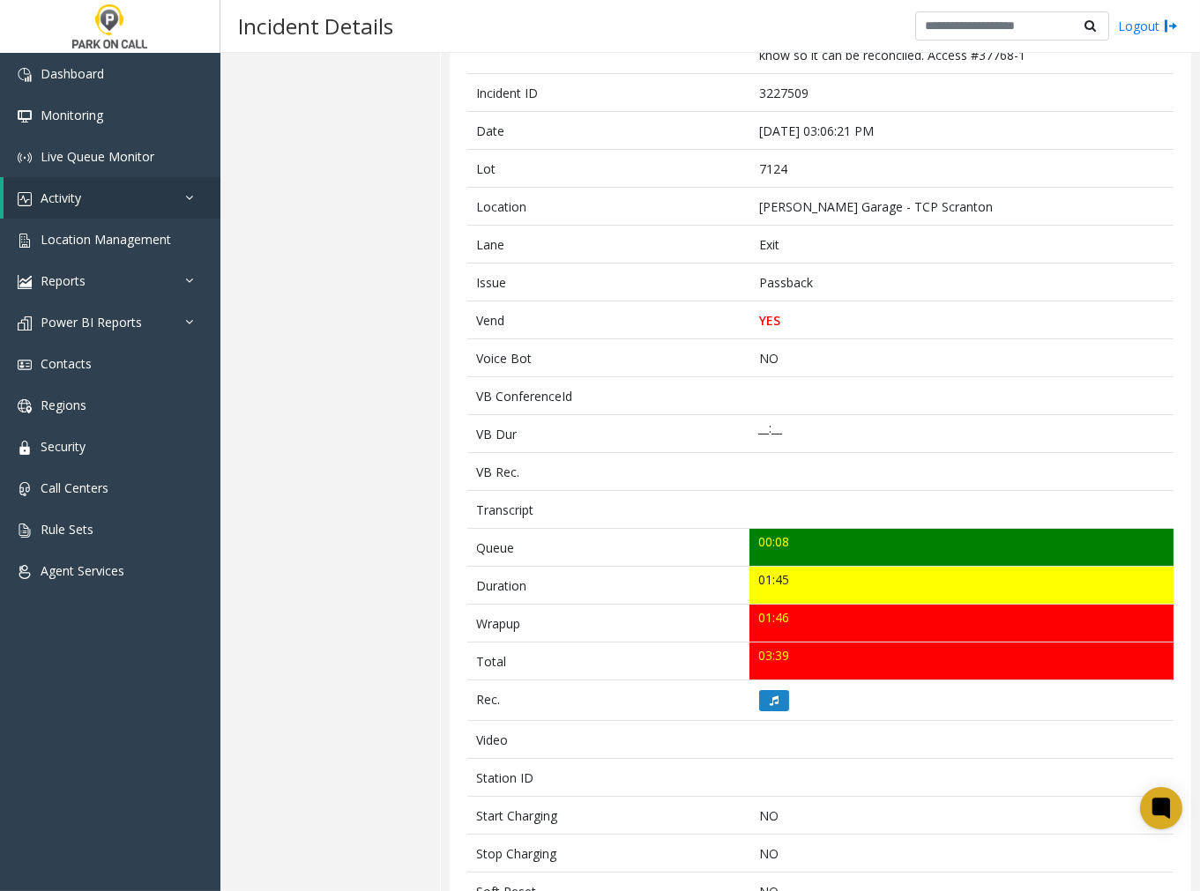
scroll to position [293, 0]
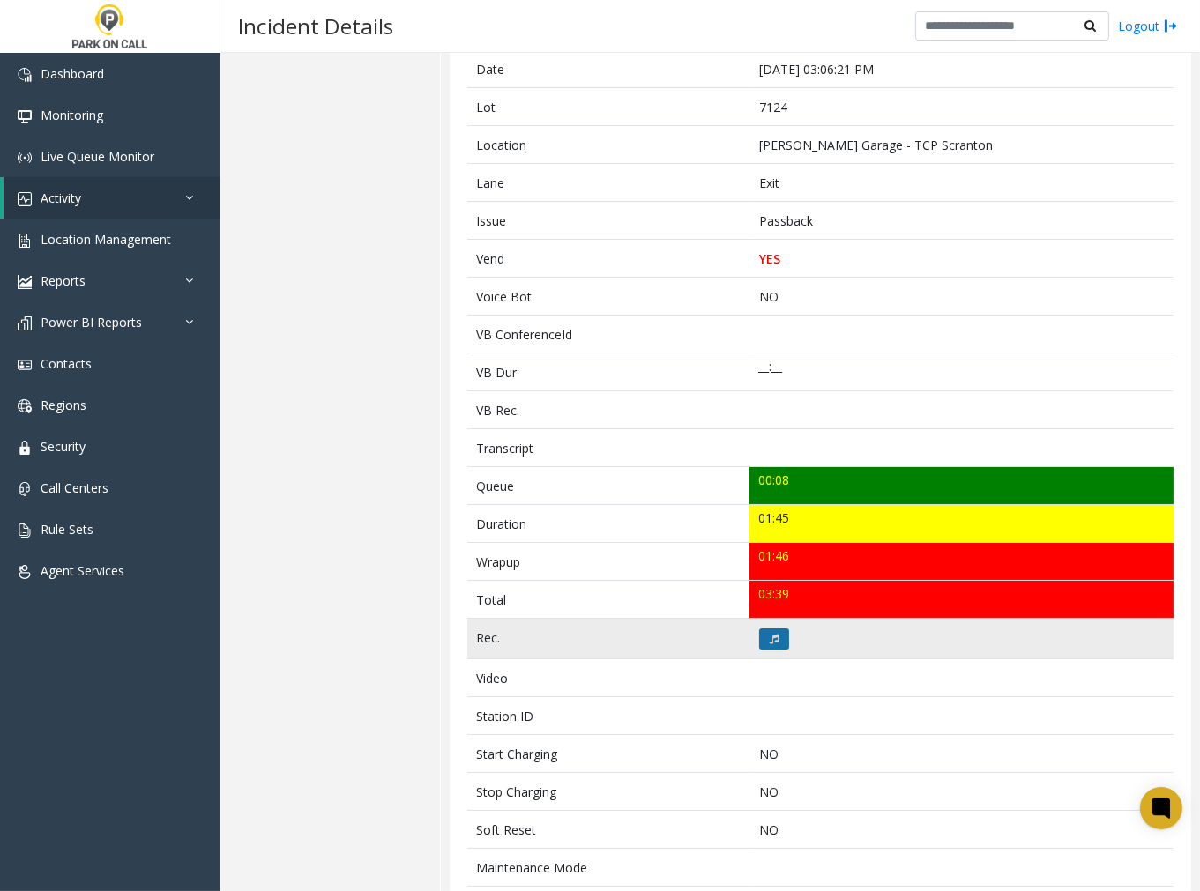
click at [769, 641] on icon at bounding box center [773, 639] width 9 height 11
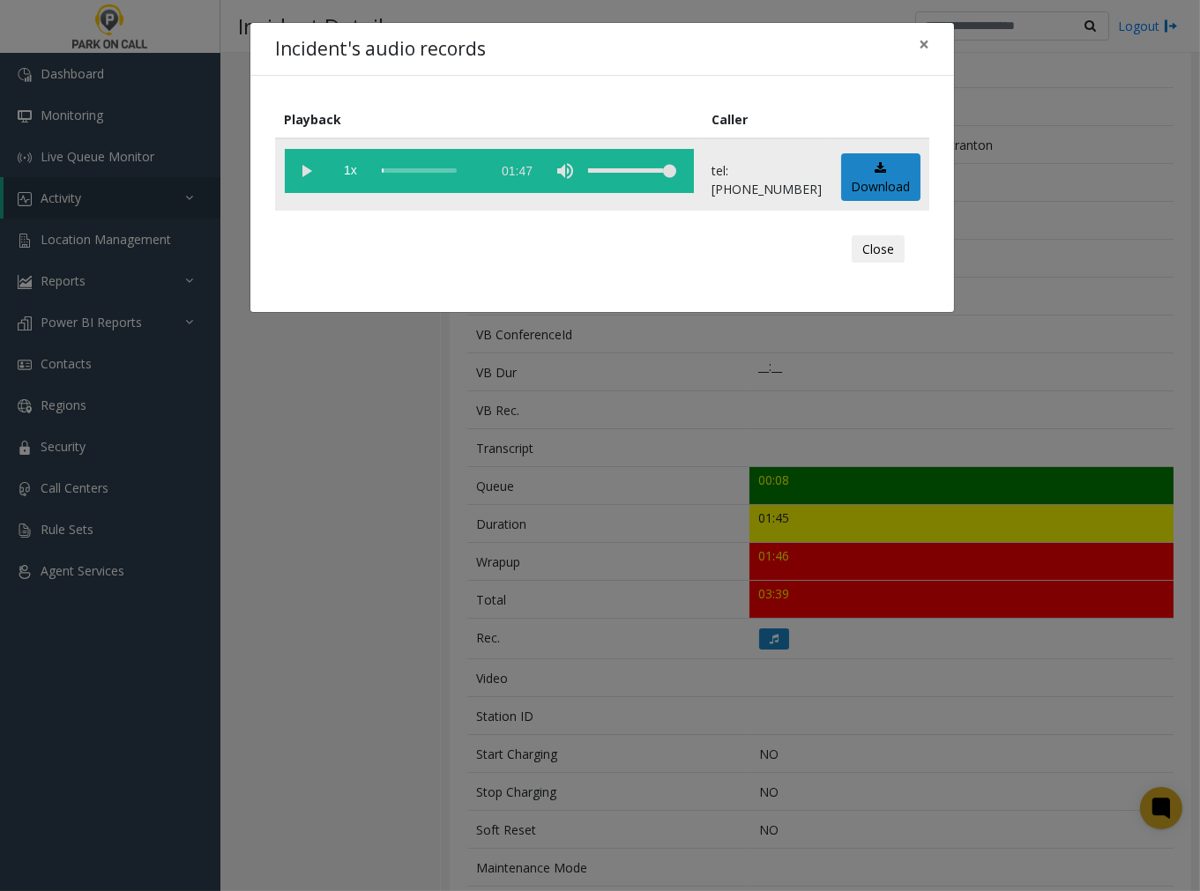
click at [307, 170] on vg-play-pause at bounding box center [307, 171] width 44 height 44
click at [924, 42] on span "×" at bounding box center [923, 44] width 11 height 25
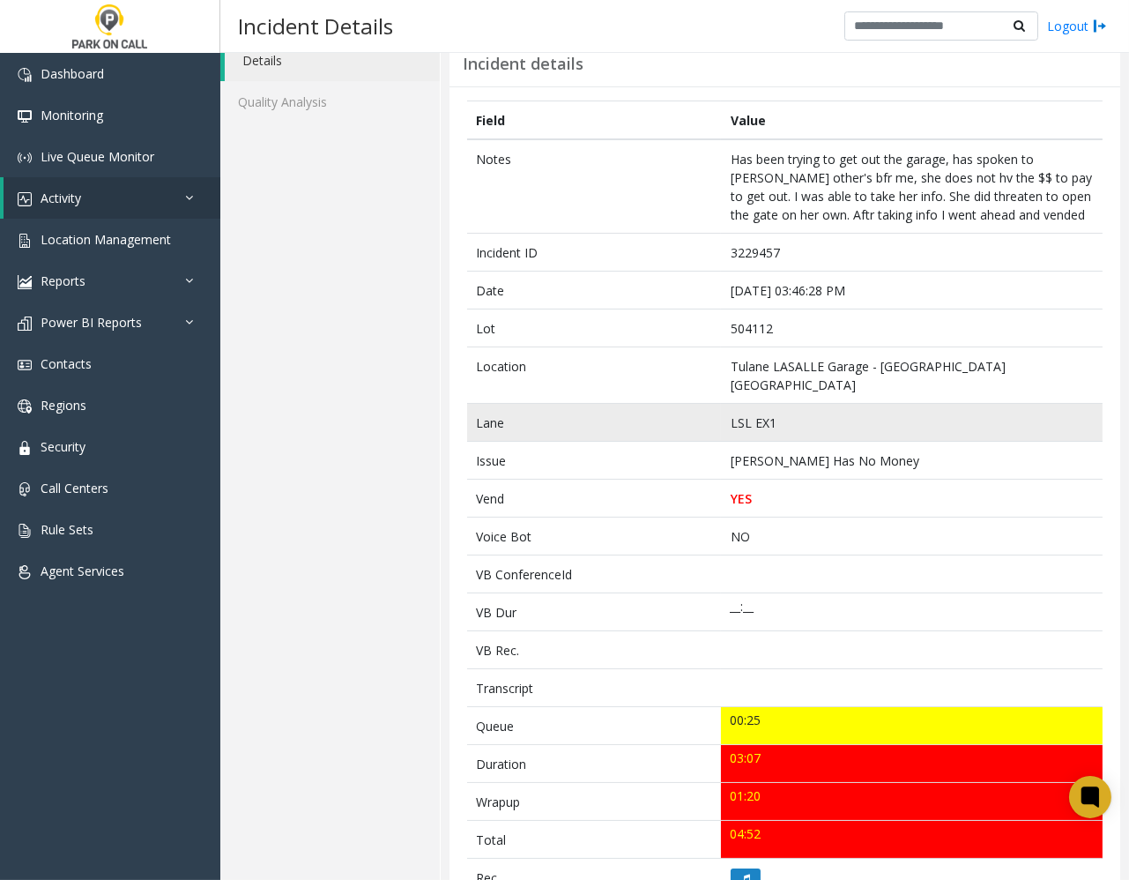
scroll to position [98, 0]
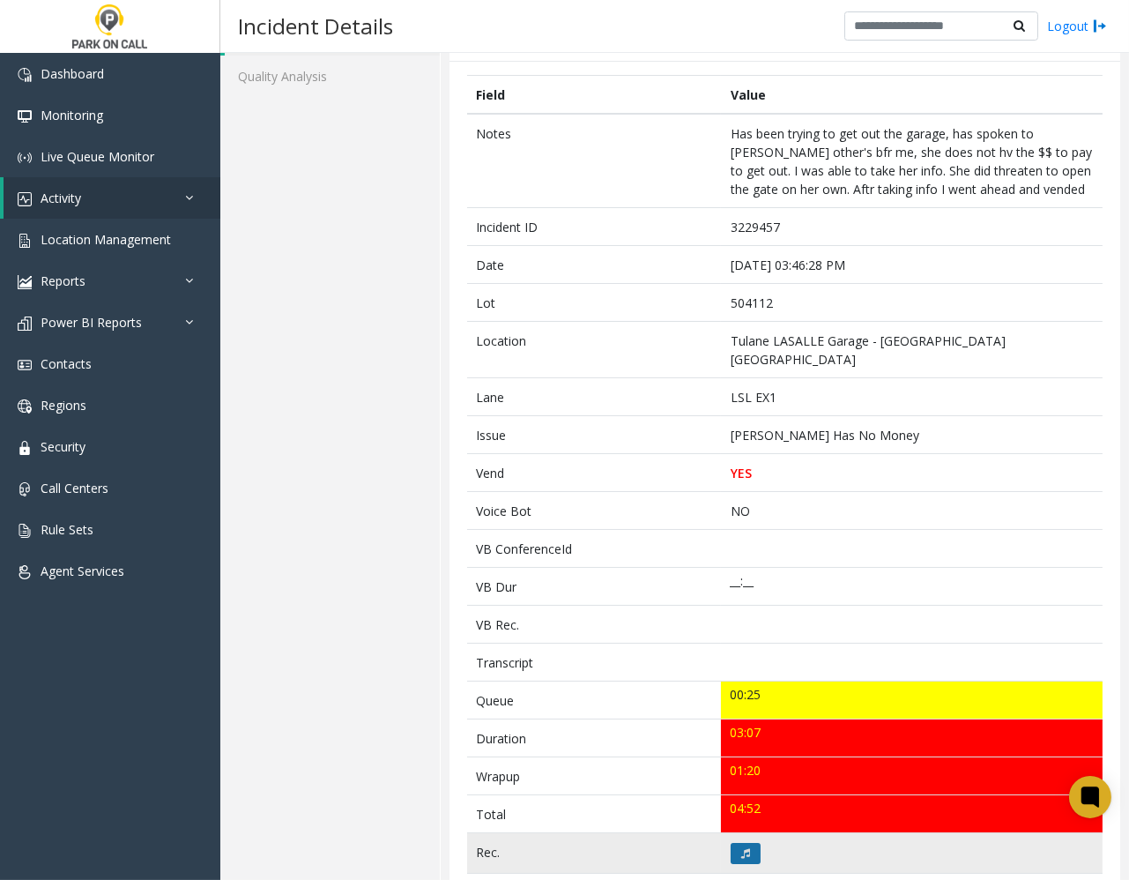
click at [734, 843] on button at bounding box center [746, 853] width 30 height 21
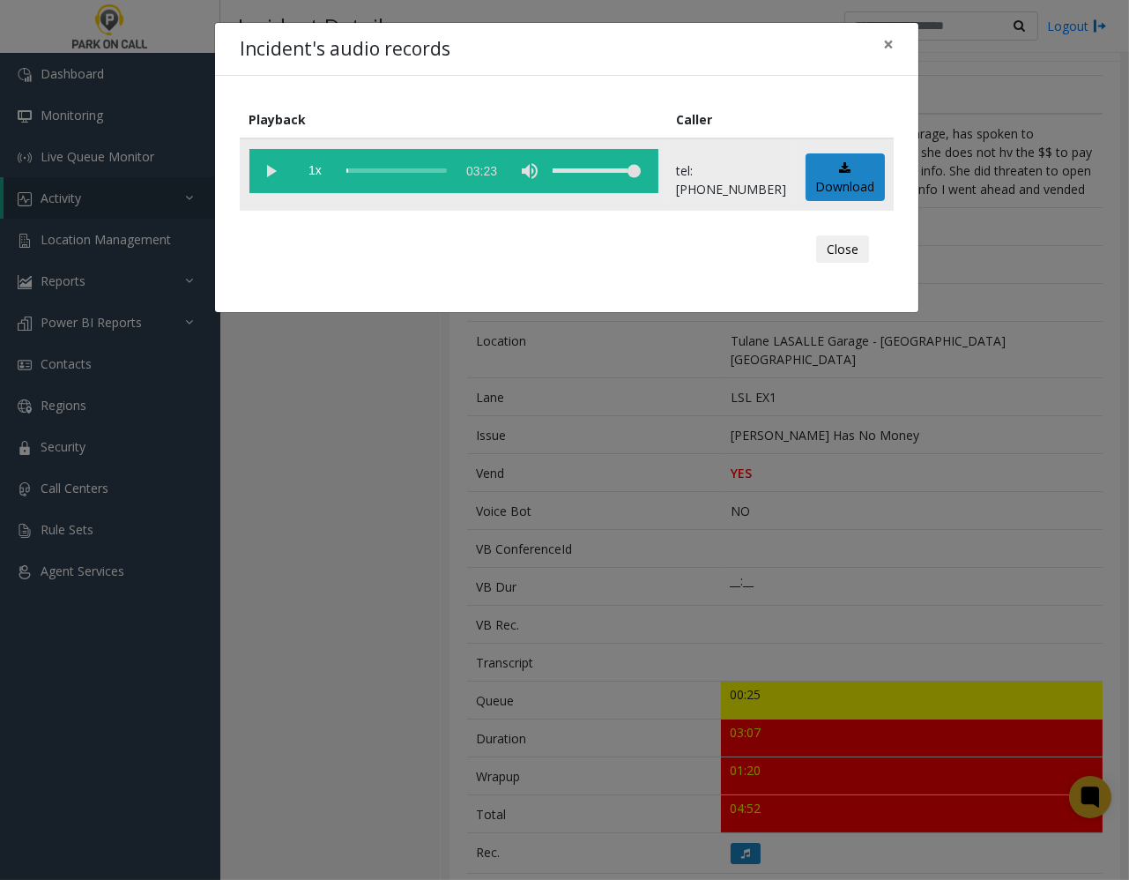
click at [267, 170] on vg-play-pause at bounding box center [271, 171] width 44 height 44
click at [888, 41] on span "×" at bounding box center [888, 44] width 11 height 25
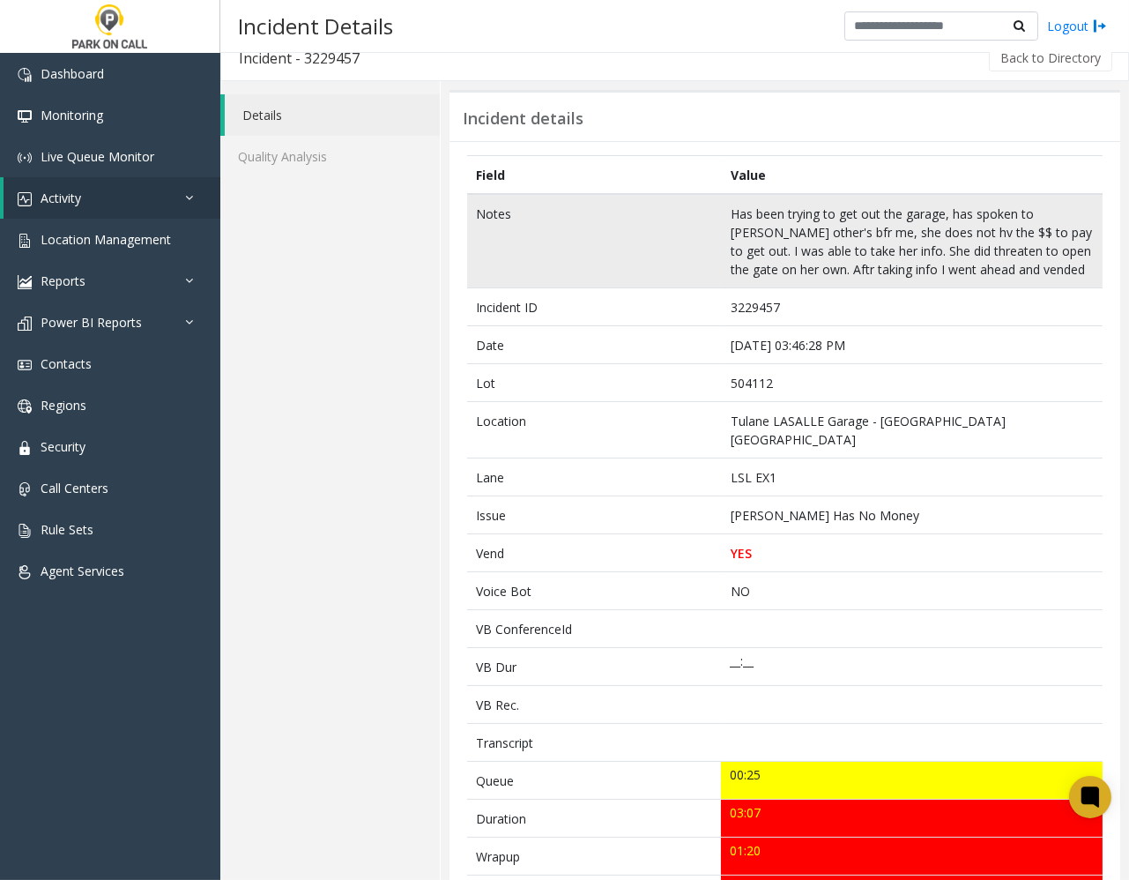
scroll to position [0, 0]
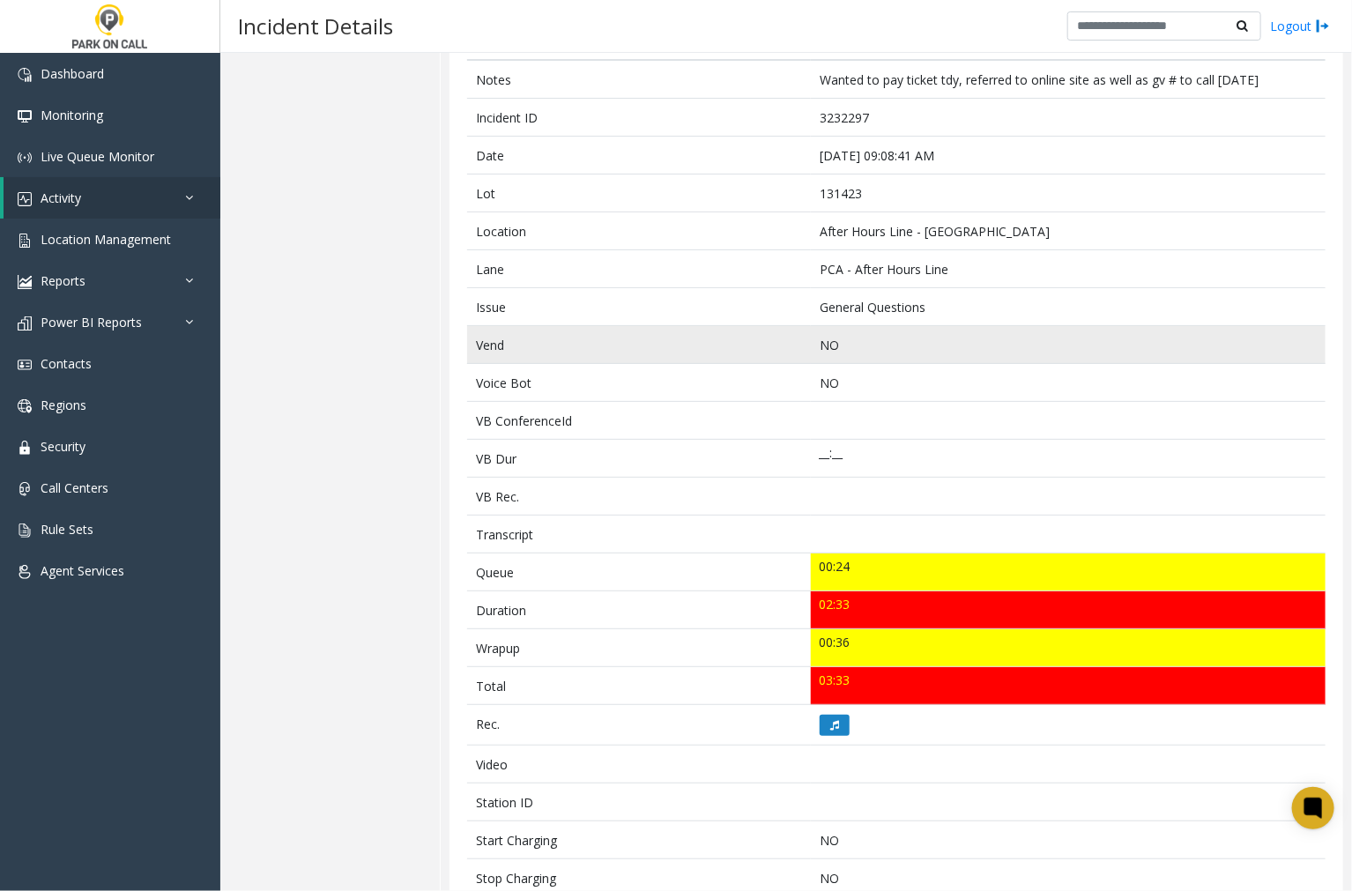
scroll to position [196, 0]
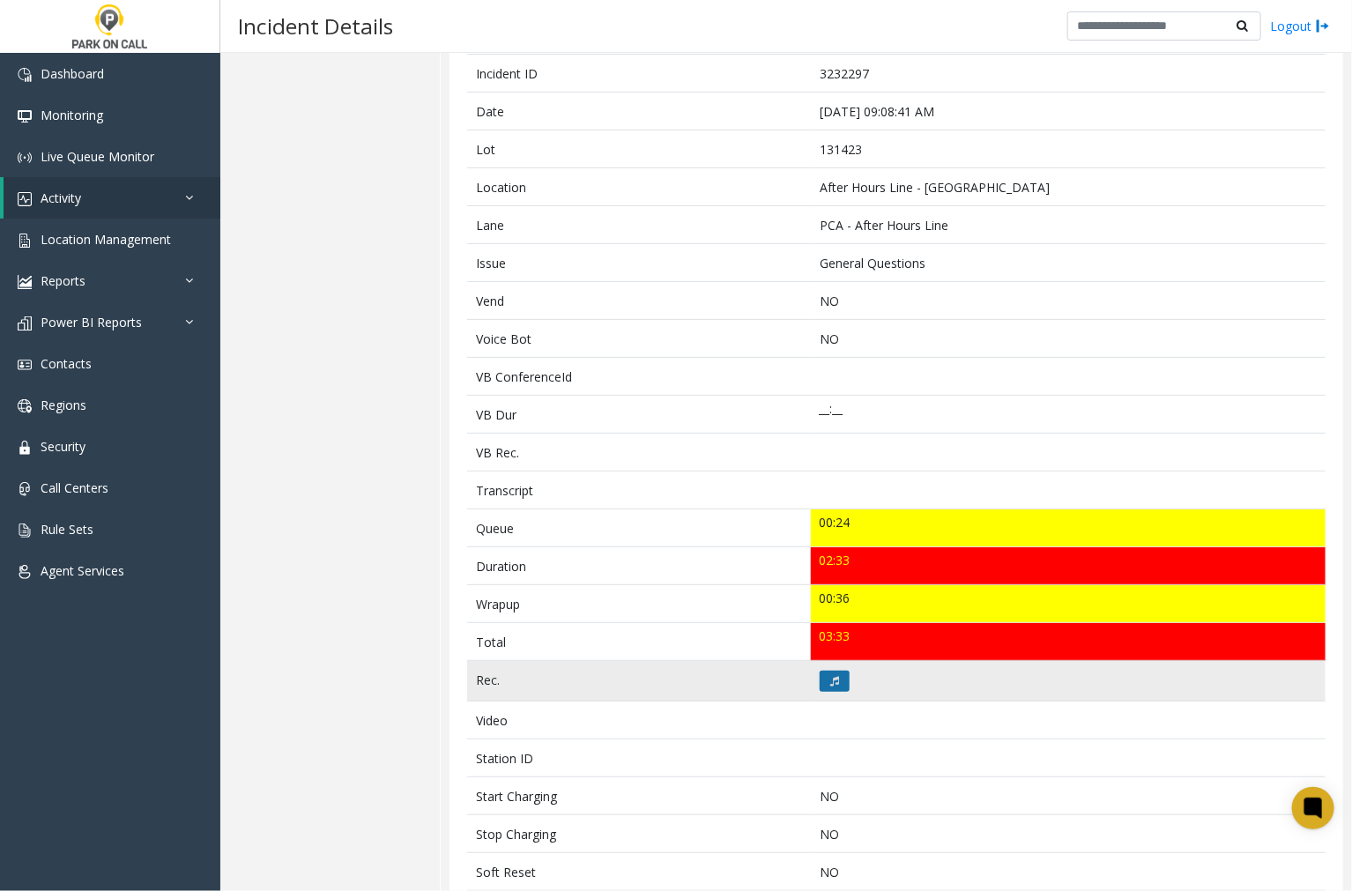
click at [835, 682] on button at bounding box center [835, 681] width 30 height 21
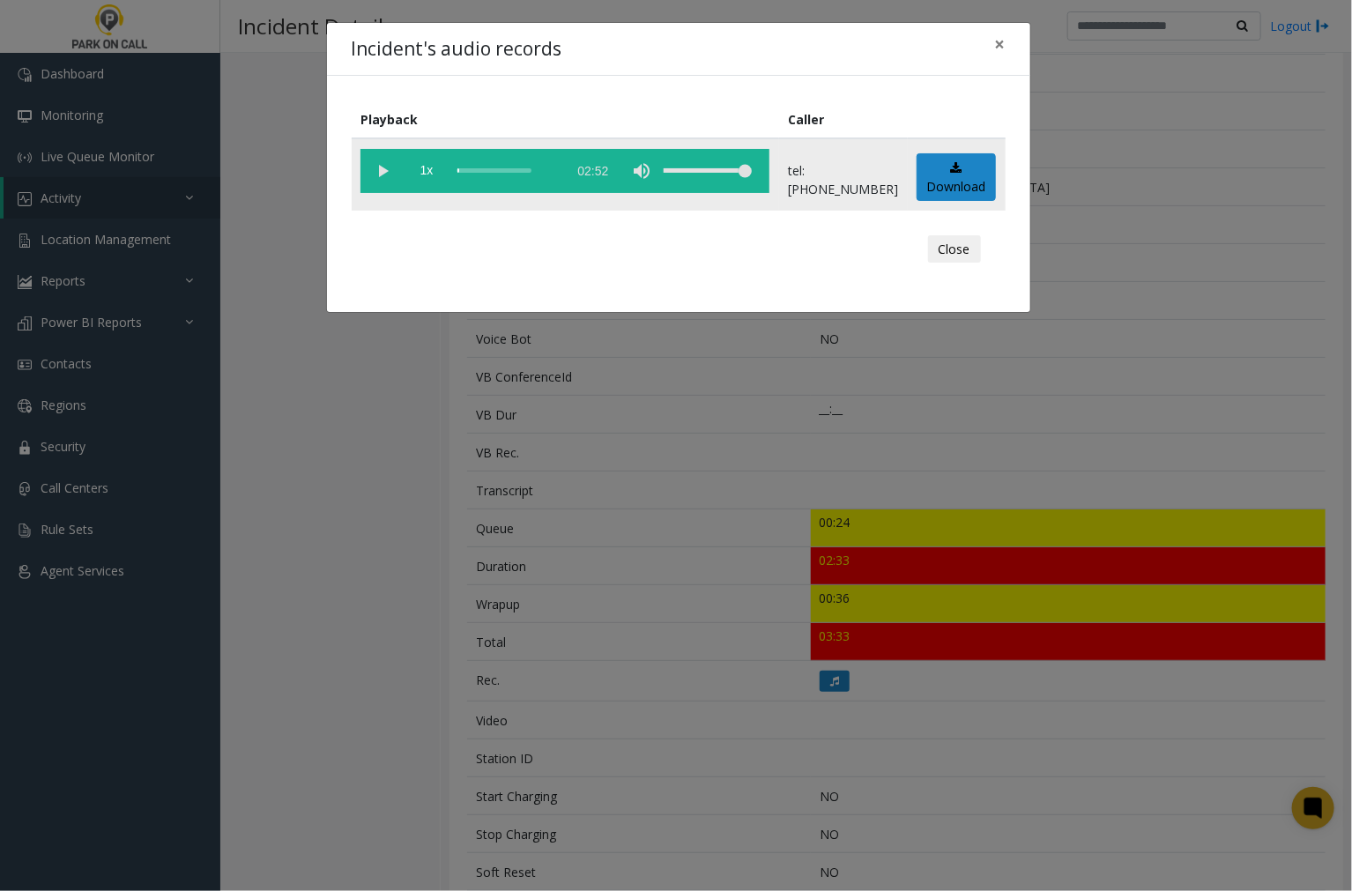
click at [383, 167] on vg-play-pause at bounding box center [382, 171] width 44 height 44
click at [1000, 41] on span "×" at bounding box center [1000, 44] width 11 height 25
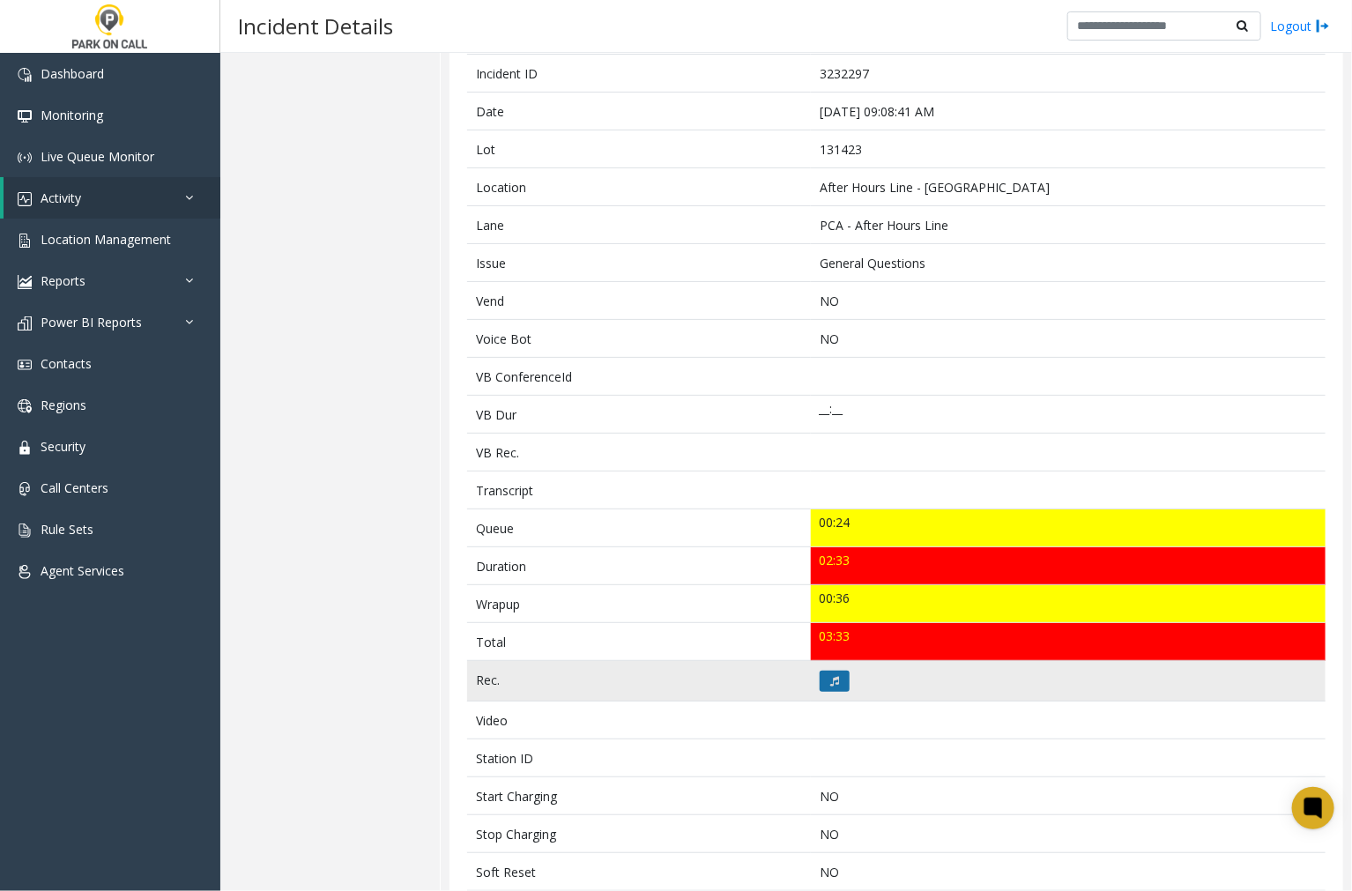
click at [830, 684] on icon at bounding box center [834, 681] width 9 height 11
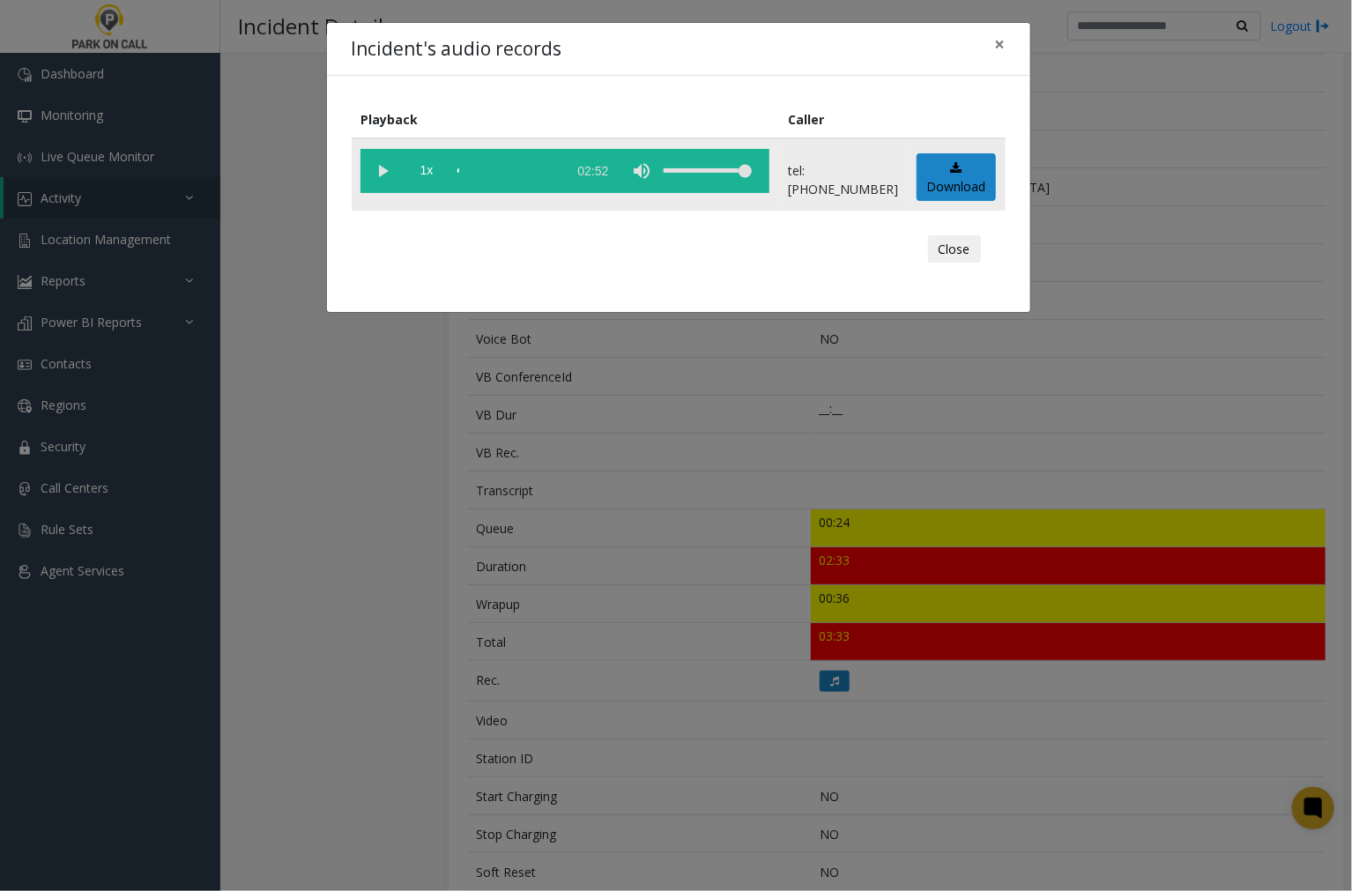
click at [383, 170] on vg-play-pause at bounding box center [382, 171] width 44 height 44
drag, startPoint x: 1000, startPoint y: 42, endPoint x: 1073, endPoint y: 14, distance: 77.6
click at [1005, 42] on span "×" at bounding box center [1000, 44] width 11 height 25
